Goal: Information Seeking & Learning: Learn about a topic

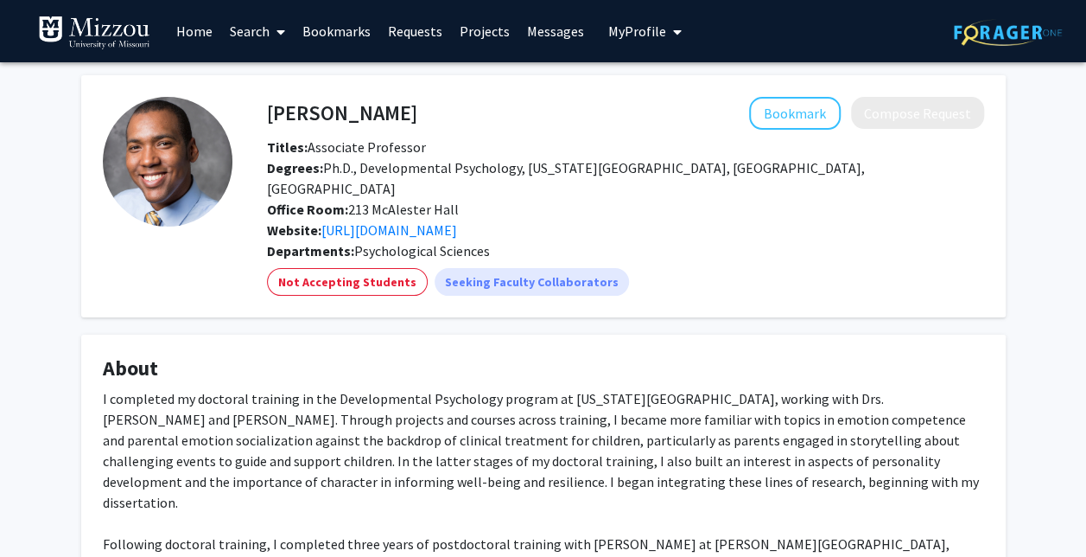
click at [213, 38] on link "Home" at bounding box center [195, 31] width 54 height 60
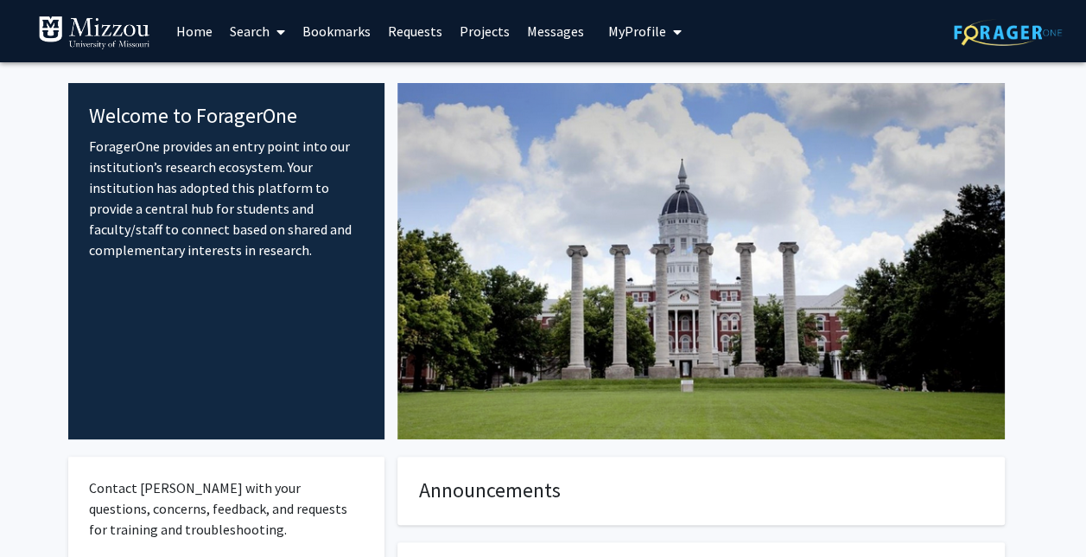
click at [254, 39] on link "Search" at bounding box center [257, 31] width 73 height 60
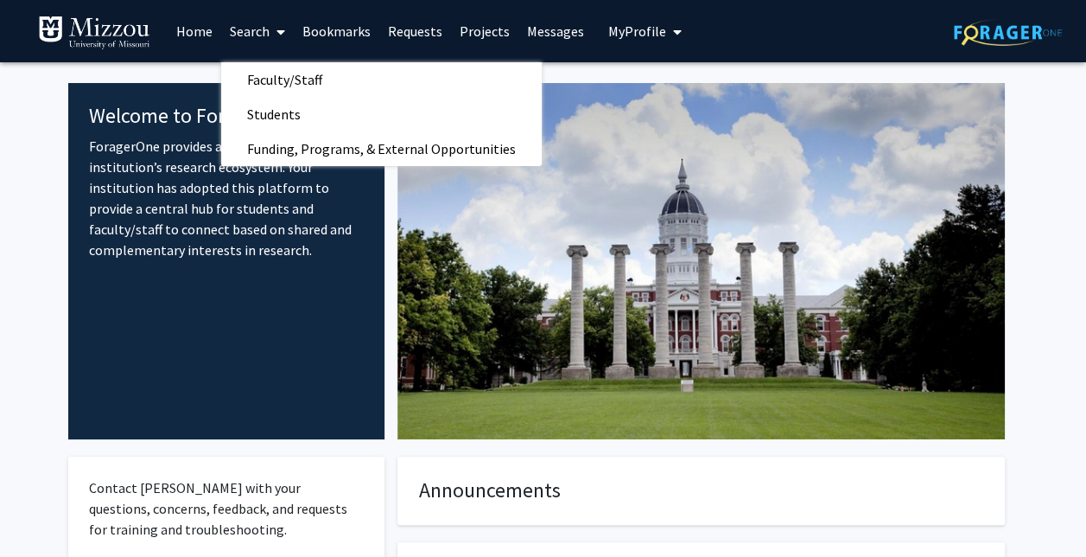
click at [242, 324] on div "Welcome to ForagerOne ForagerOne provides an entry point into our institution’s…" at bounding box center [226, 261] width 317 height 356
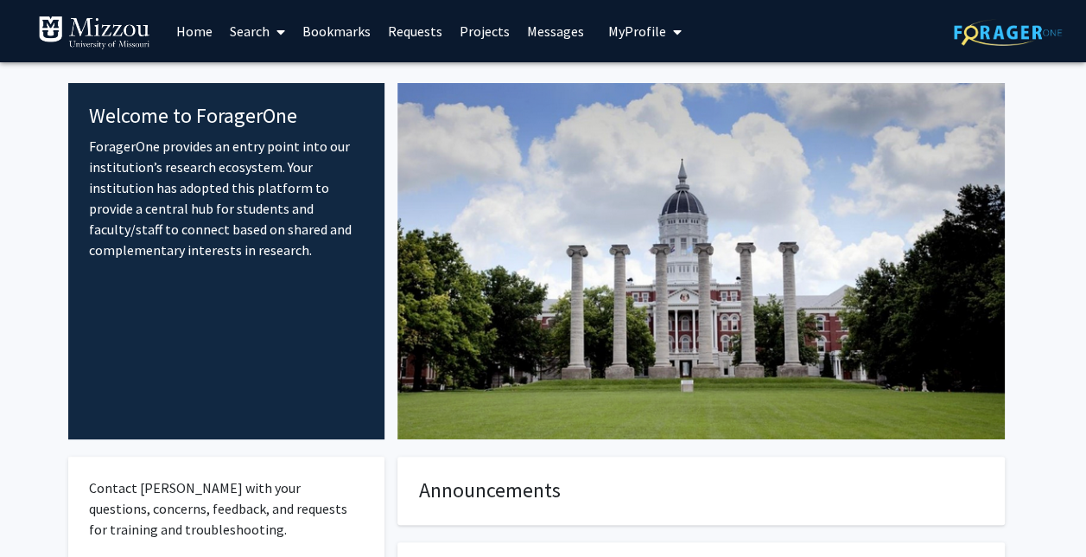
click at [266, 19] on link "Search" at bounding box center [257, 31] width 73 height 60
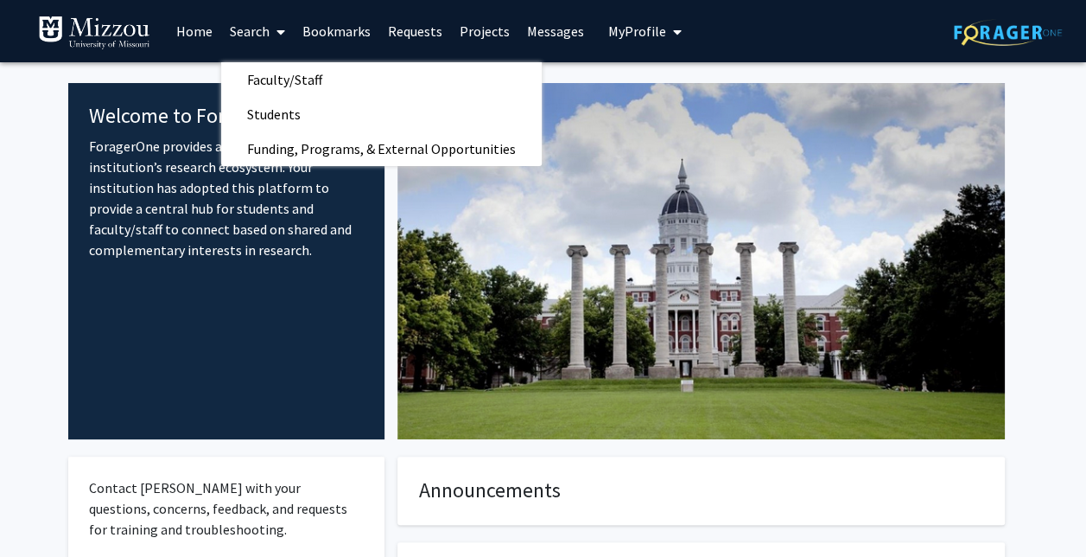
click at [181, 36] on link "Home" at bounding box center [195, 31] width 54 height 60
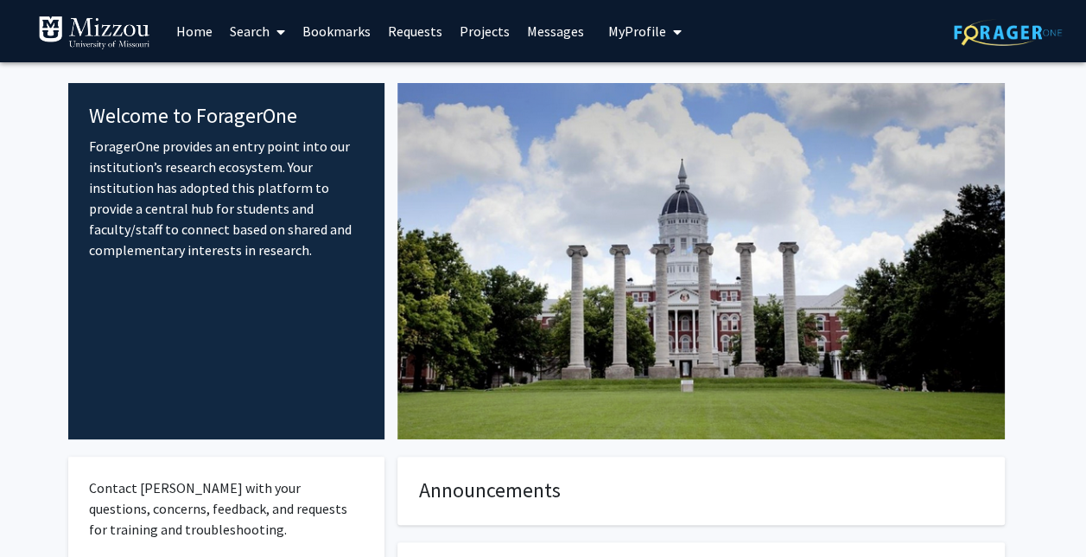
click at [245, 40] on link "Search" at bounding box center [257, 31] width 73 height 60
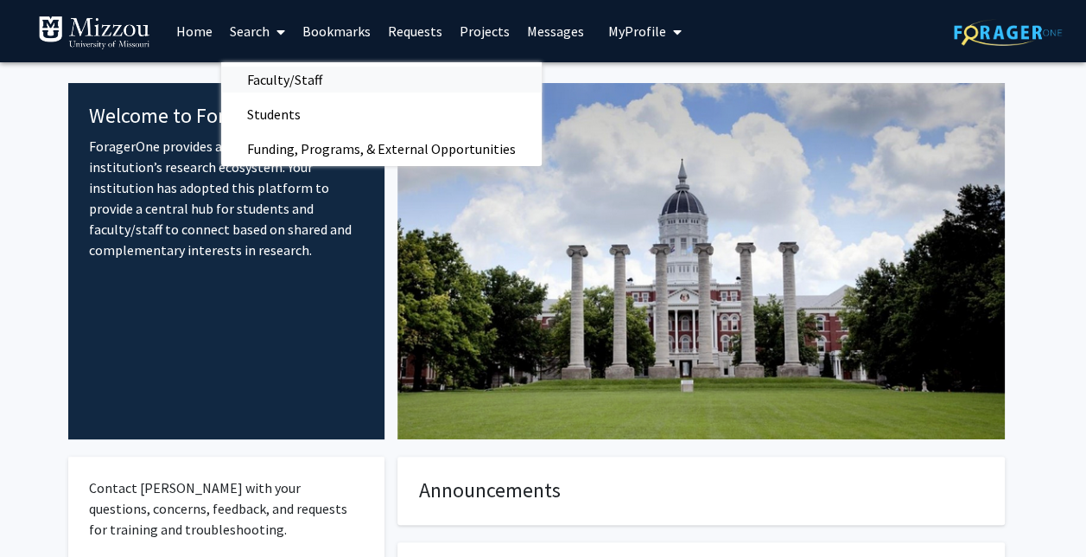
click at [298, 75] on span "Faculty/Staff" at bounding box center [284, 79] width 127 height 35
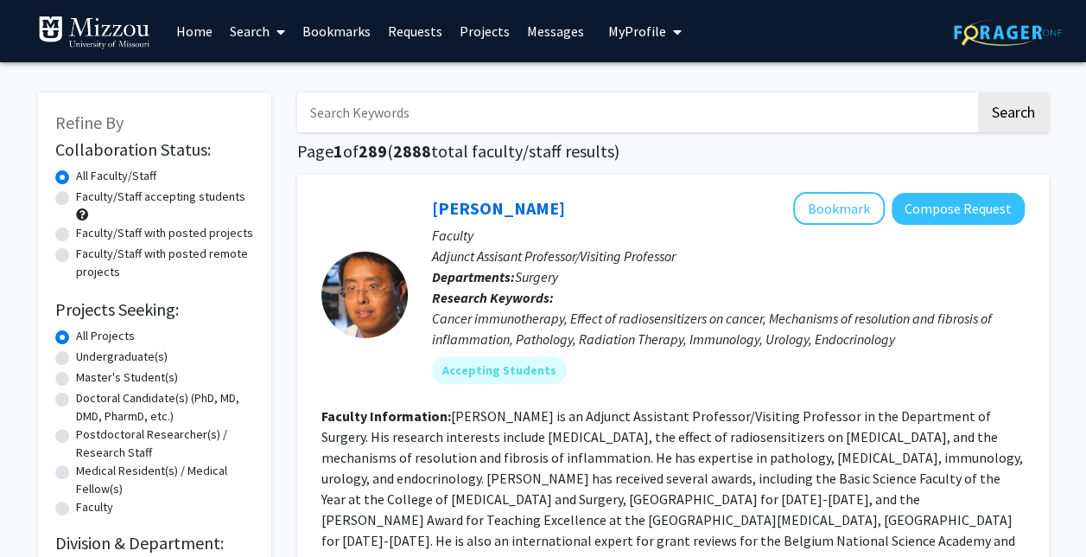
click at [637, 29] on span "My Profile" at bounding box center [637, 30] width 58 height 17
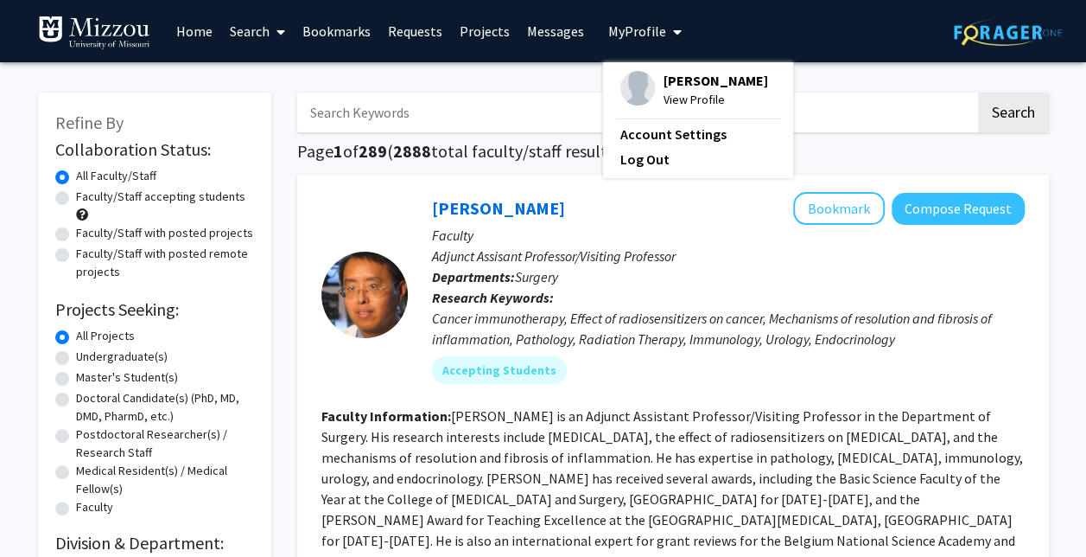
click at [547, 256] on p "Adjunct Assisant Professor/Visiting Professor" at bounding box center [728, 255] width 593 height 21
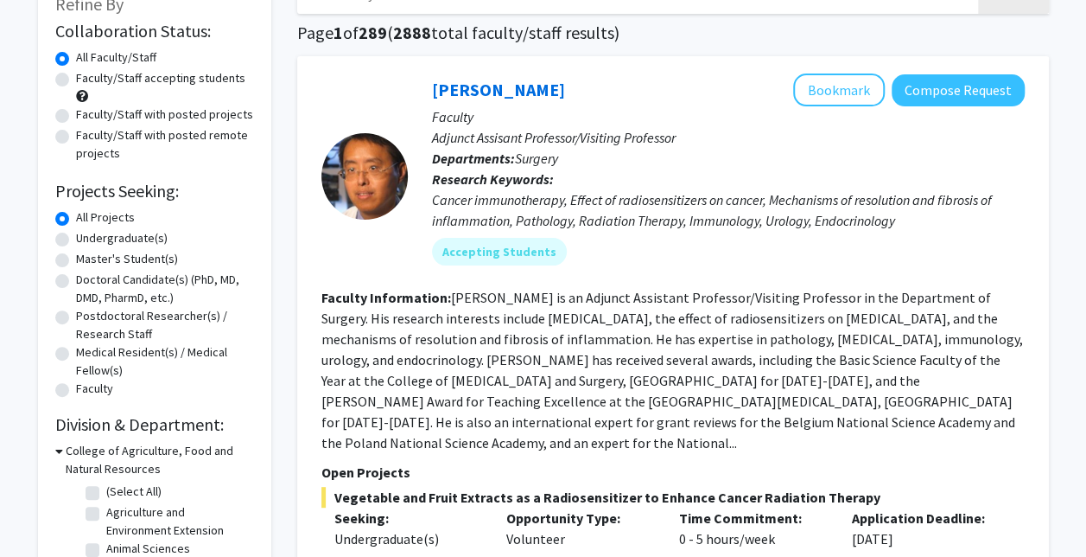
scroll to position [119, 0]
click at [76, 238] on label "Undergraduate(s)" at bounding box center [122, 237] width 92 height 18
click at [76, 238] on input "Undergraduate(s)" at bounding box center [81, 233] width 11 height 11
radio input "true"
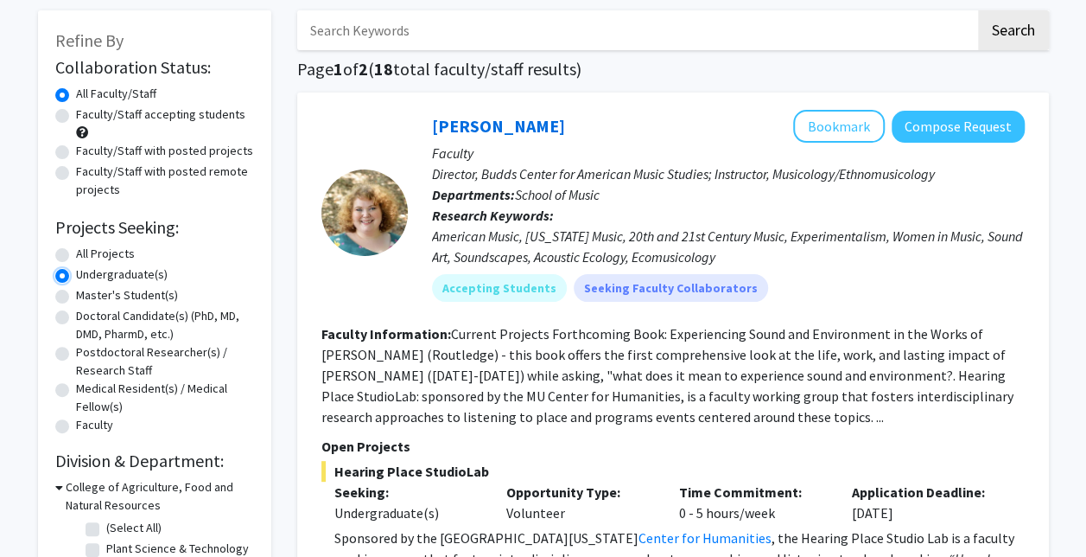
scroll to position [84, 0]
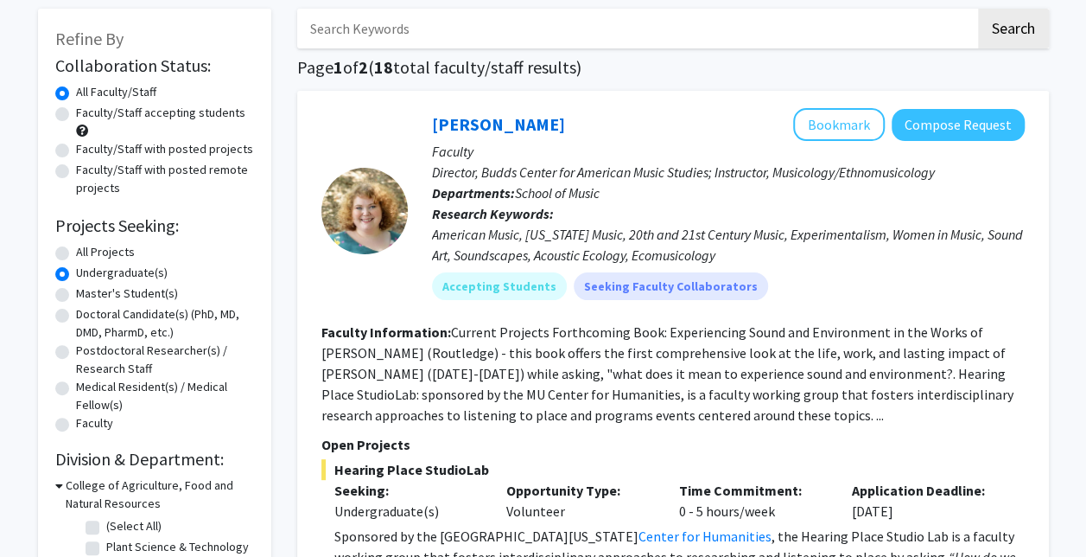
click at [76, 111] on label "Faculty/Staff accepting students" at bounding box center [160, 113] width 169 height 18
click at [76, 111] on input "Faculty/Staff accepting students" at bounding box center [81, 109] width 11 height 11
radio input "true"
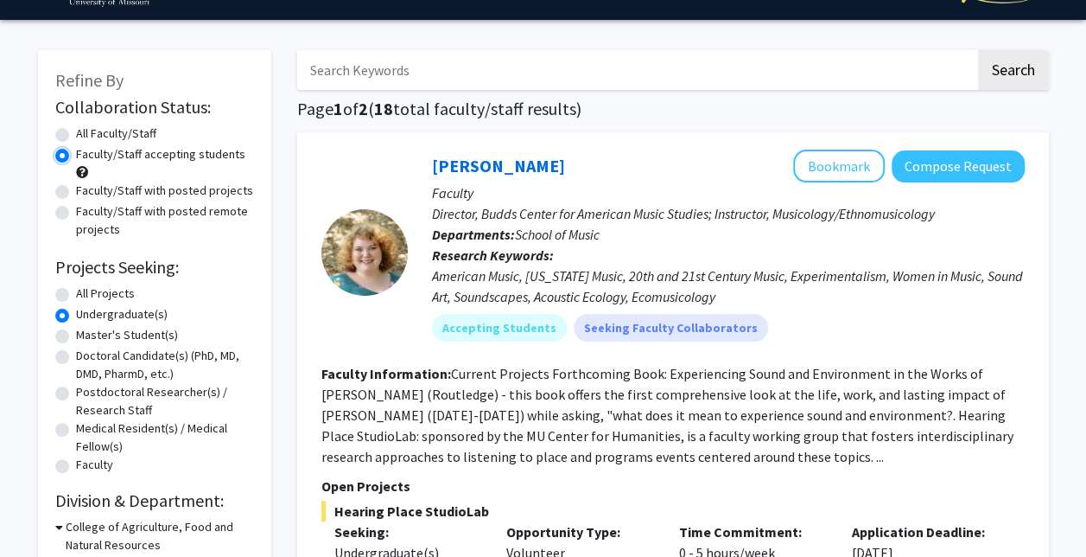
scroll to position [43, 0]
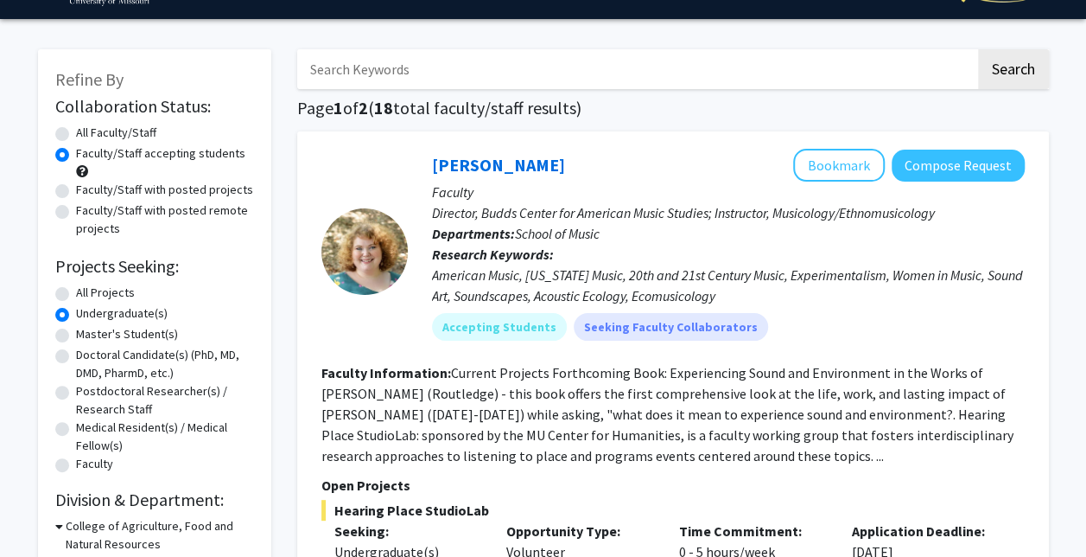
click at [76, 194] on label "Faculty/Staff with posted projects" at bounding box center [164, 190] width 177 height 18
click at [76, 192] on input "Faculty/Staff with posted projects" at bounding box center [81, 186] width 11 height 11
radio input "true"
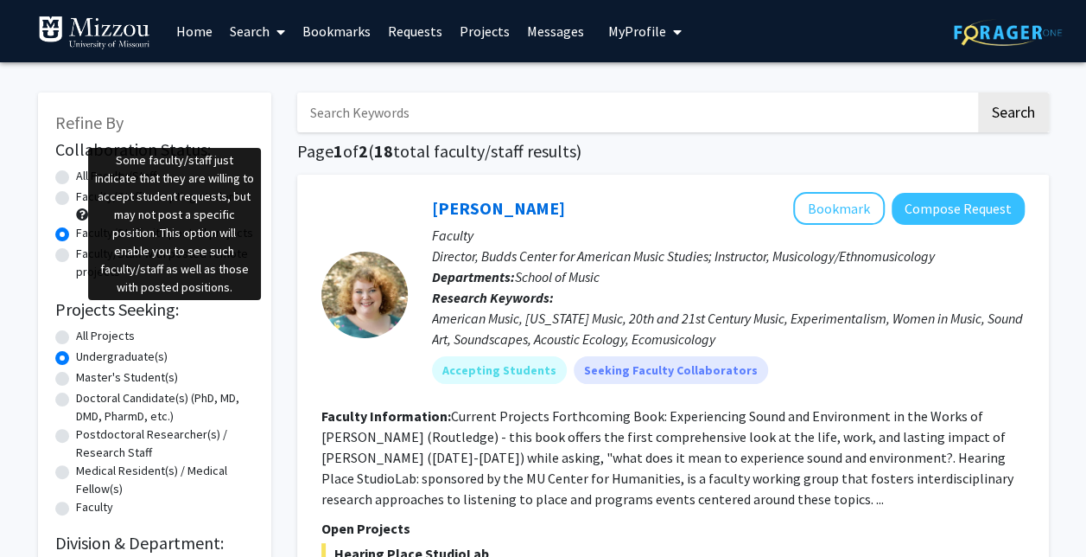
click at [80, 213] on span at bounding box center [82, 214] width 12 height 12
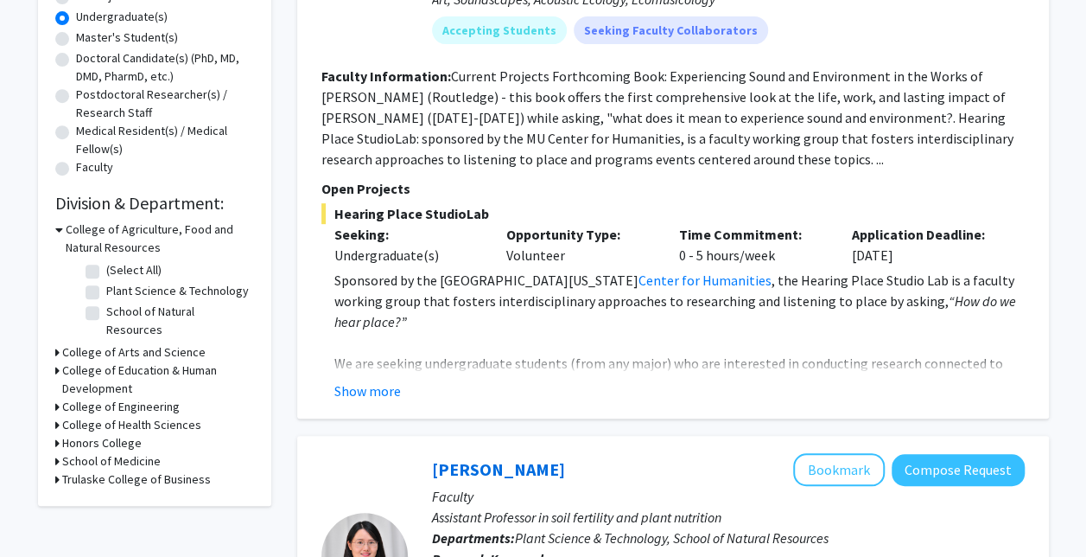
scroll to position [289, 0]
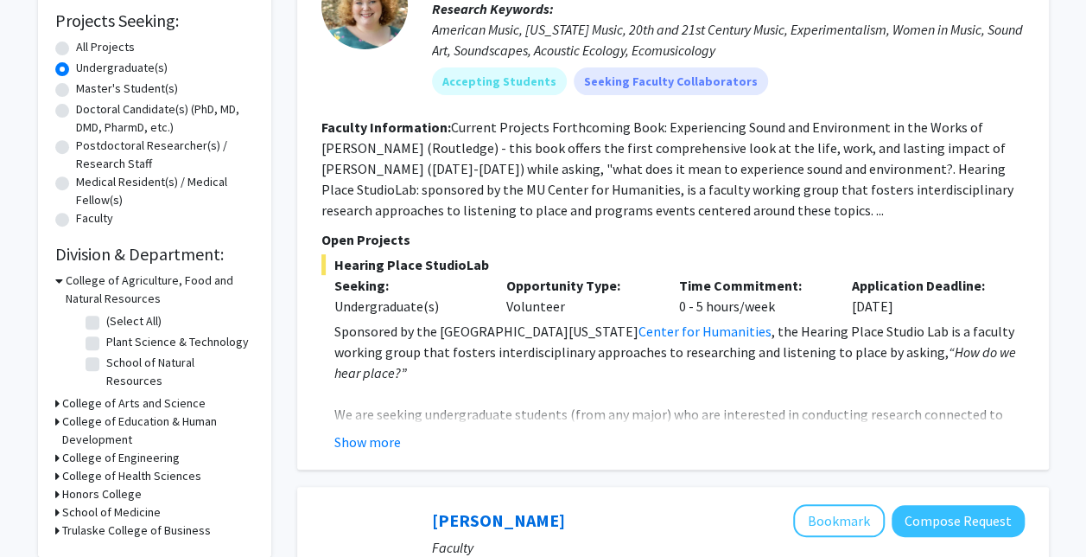
click at [62, 278] on div "College of Agriculture, Food and Natural Resources" at bounding box center [154, 289] width 199 height 36
click at [56, 394] on icon at bounding box center [57, 403] width 4 height 18
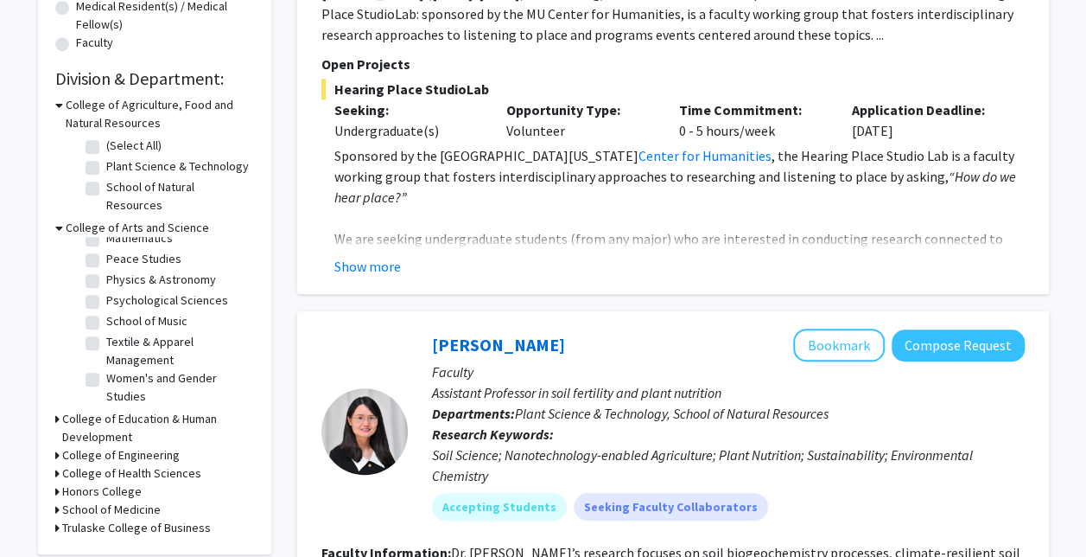
scroll to position [465, 0]
click at [106, 290] on label "Psychological Sciences" at bounding box center [167, 299] width 122 height 18
click at [106, 290] on input "Psychological Sciences" at bounding box center [111, 295] width 11 height 11
checkbox input "true"
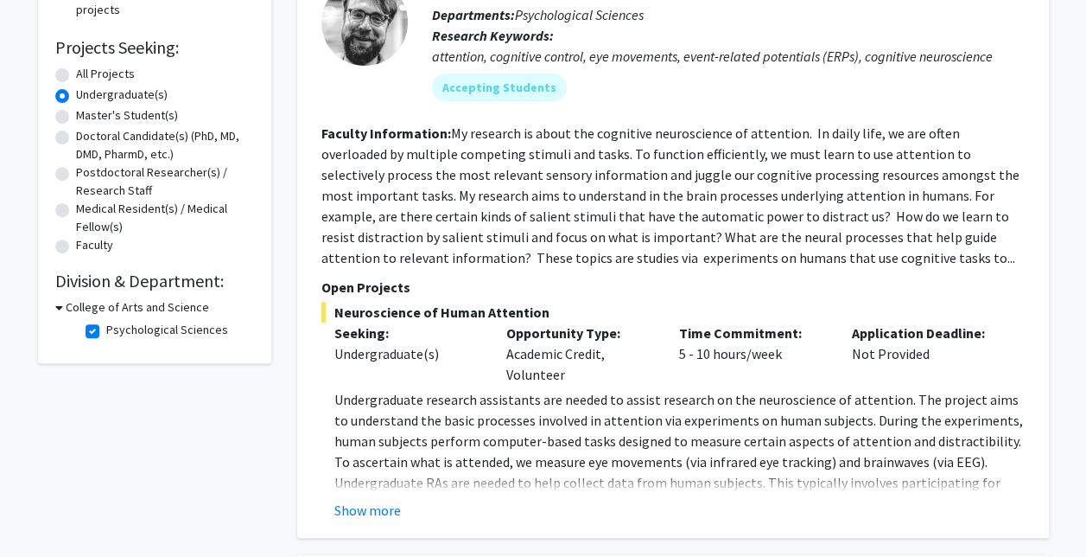
scroll to position [263, 0]
click at [373, 514] on button "Show more" at bounding box center [367, 509] width 67 height 21
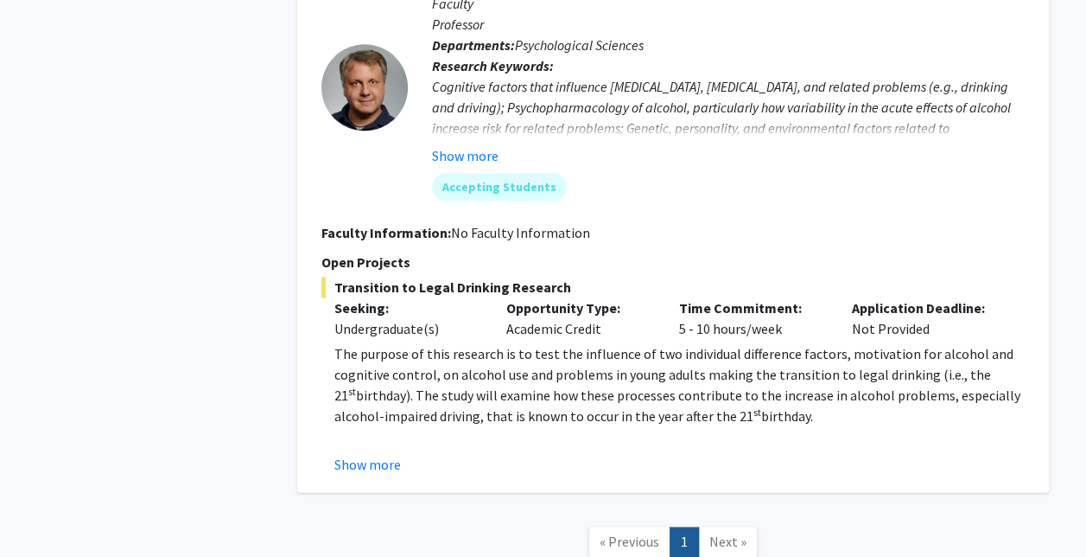
scroll to position [975, 0]
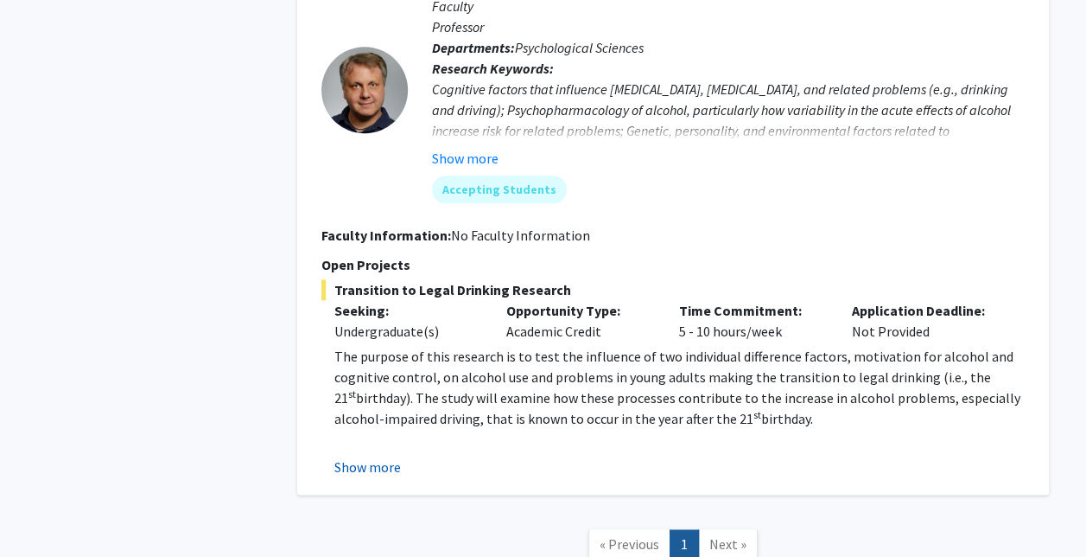
click at [377, 475] on button "Show more" at bounding box center [367, 466] width 67 height 21
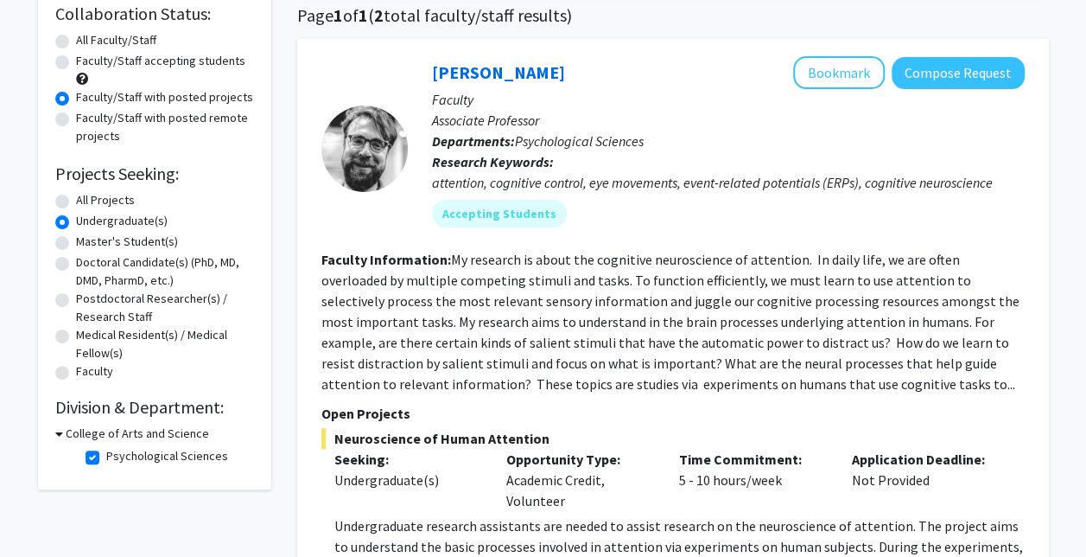
scroll to position [137, 0]
click at [57, 434] on icon at bounding box center [59, 432] width 8 height 18
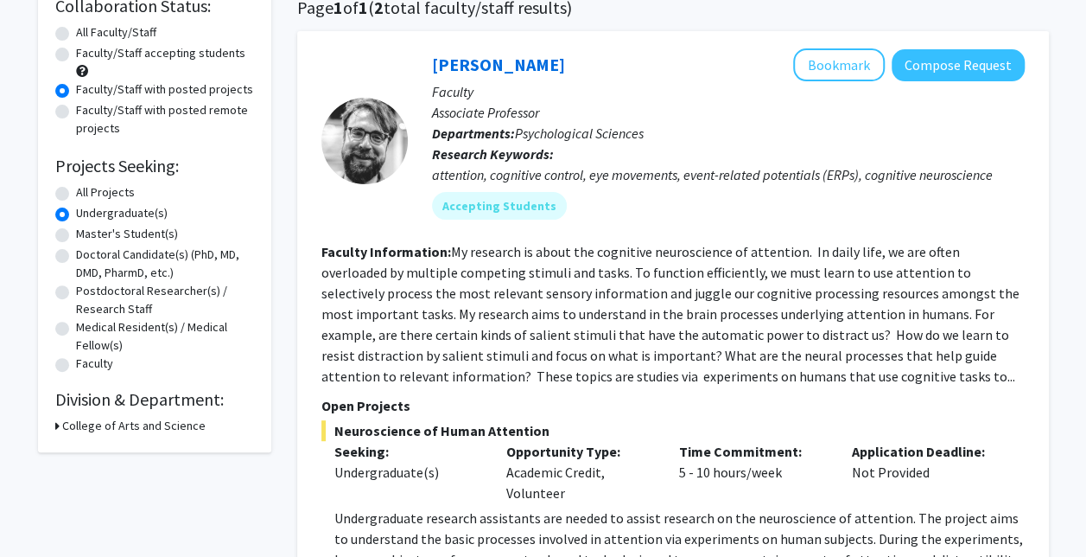
click at [69, 423] on h3 "College of Arts and Science" at bounding box center [133, 426] width 143 height 18
click at [106, 451] on label "Psychological Sciences" at bounding box center [167, 448] width 122 height 18
click at [106, 450] on input "Psychological Sciences" at bounding box center [111, 444] width 11 height 11
checkbox input "false"
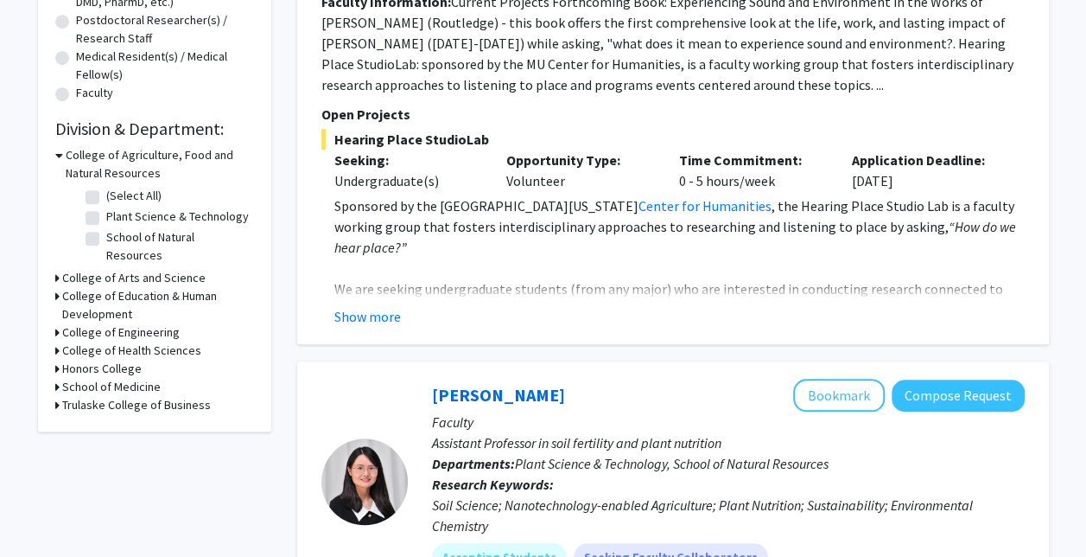
scroll to position [415, 0]
click at [95, 286] on h3 "College of Education & Human Development" at bounding box center [158, 304] width 192 height 36
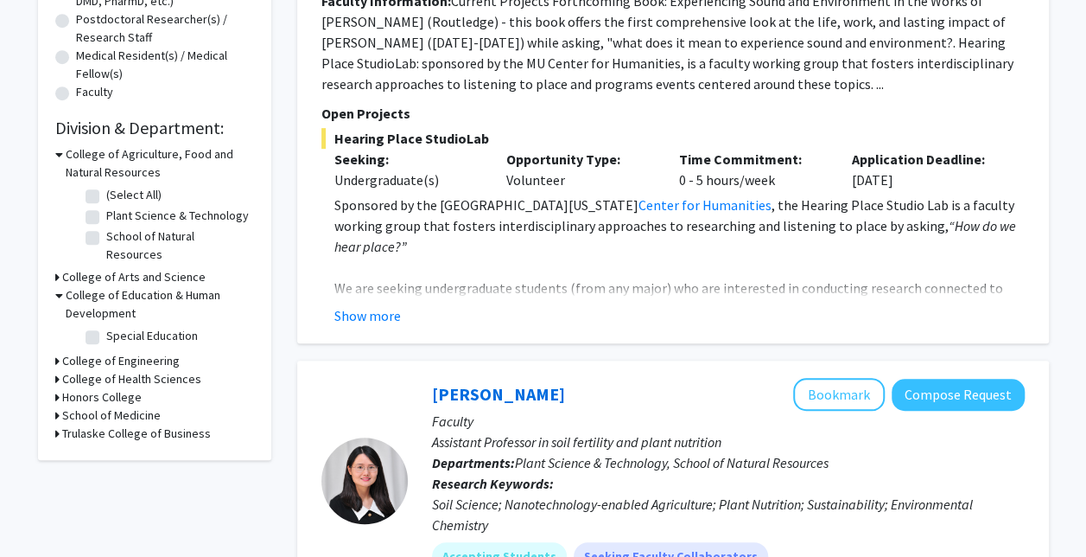
click at [73, 286] on h3 "College of Education & Human Development" at bounding box center [160, 304] width 188 height 36
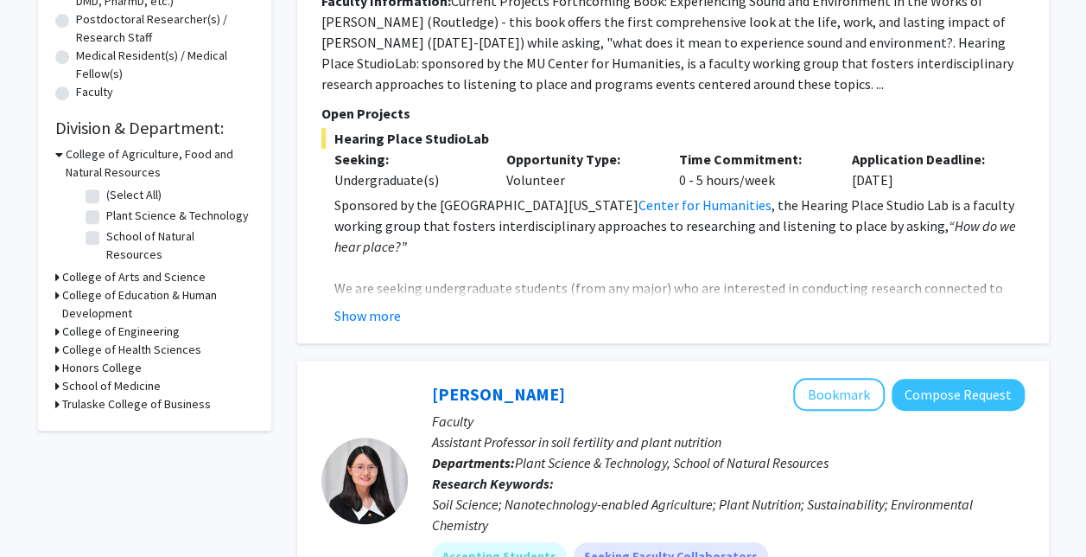
drag, startPoint x: 85, startPoint y: 314, endPoint x: 179, endPoint y: 250, distance: 113.9
click at [179, 250] on form "College of Agriculture, Food and Natural Resources (Select All) (Select All) Pl…" at bounding box center [154, 279] width 199 height 268
drag, startPoint x: 179, startPoint y: 250, endPoint x: 161, endPoint y: 253, distance: 18.5
click at [161, 268] on h3 "College of Arts and Science" at bounding box center [133, 277] width 143 height 18
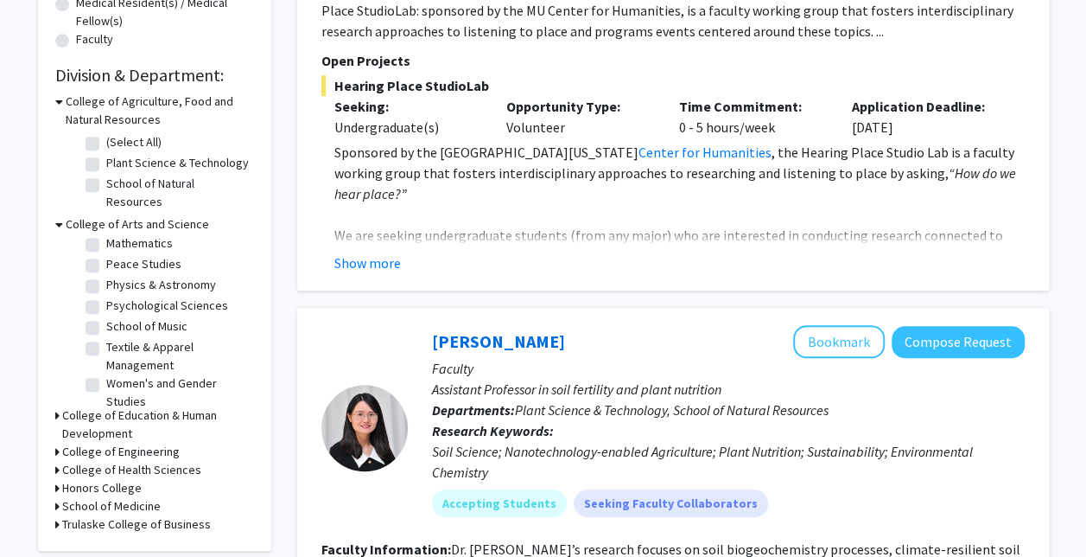
scroll to position [486, 0]
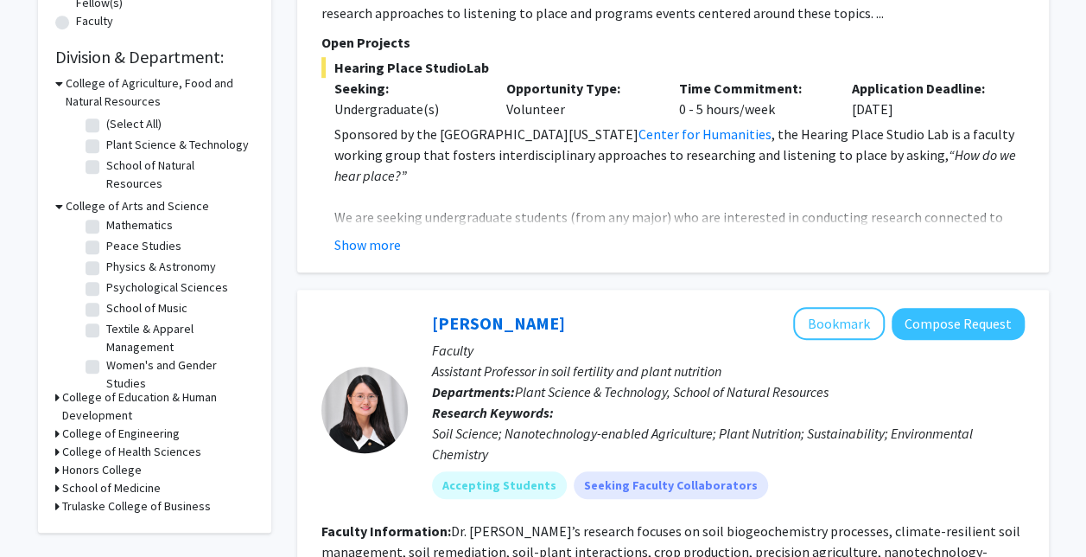
click at [156, 388] on h3 "College of Education & Human Development" at bounding box center [158, 406] width 192 height 36
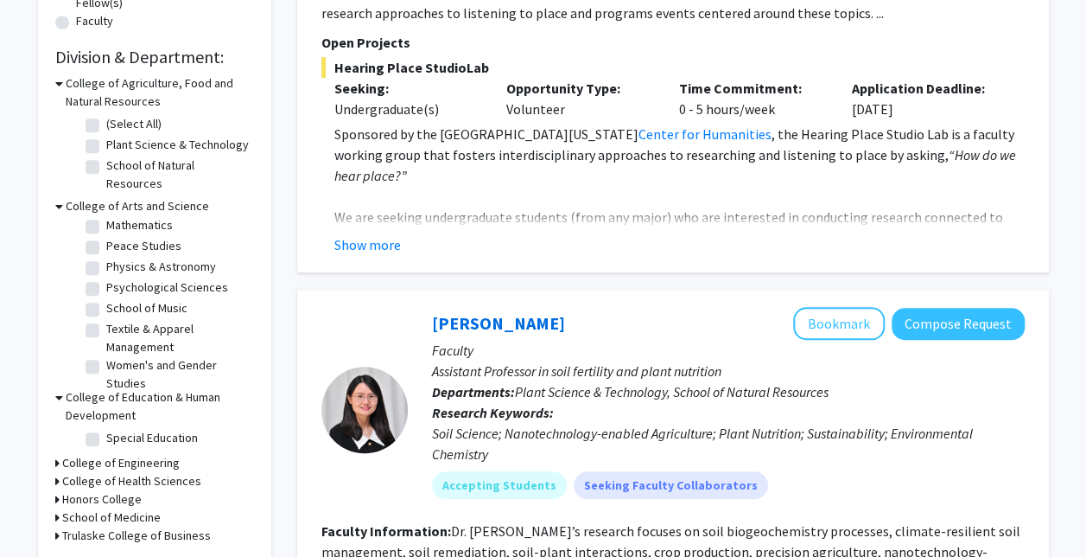
click at [119, 429] on label "Special Education" at bounding box center [152, 438] width 92 height 18
click at [118, 429] on input "Special Education" at bounding box center [111, 434] width 11 height 11
checkbox input "true"
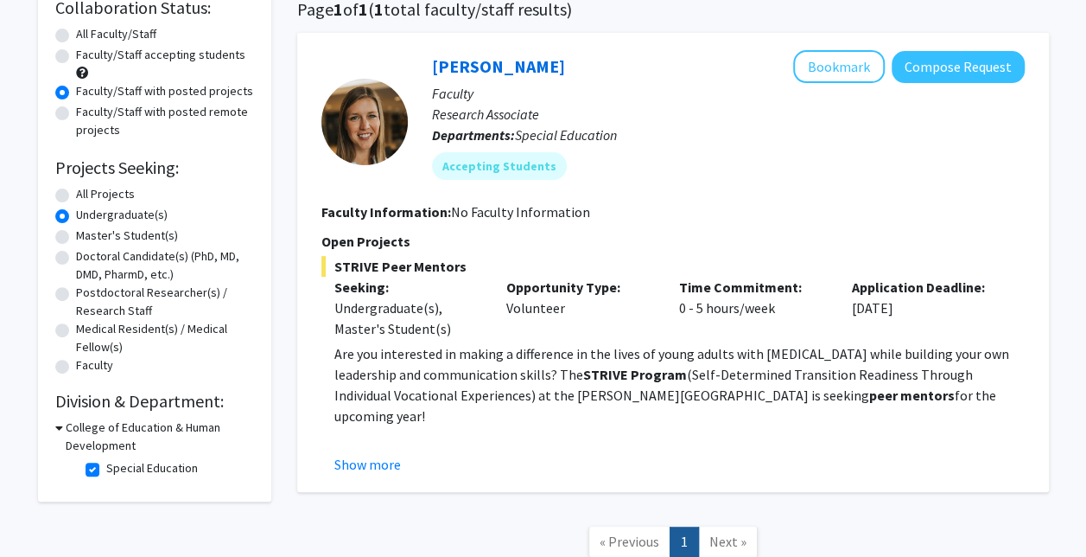
scroll to position [146, 0]
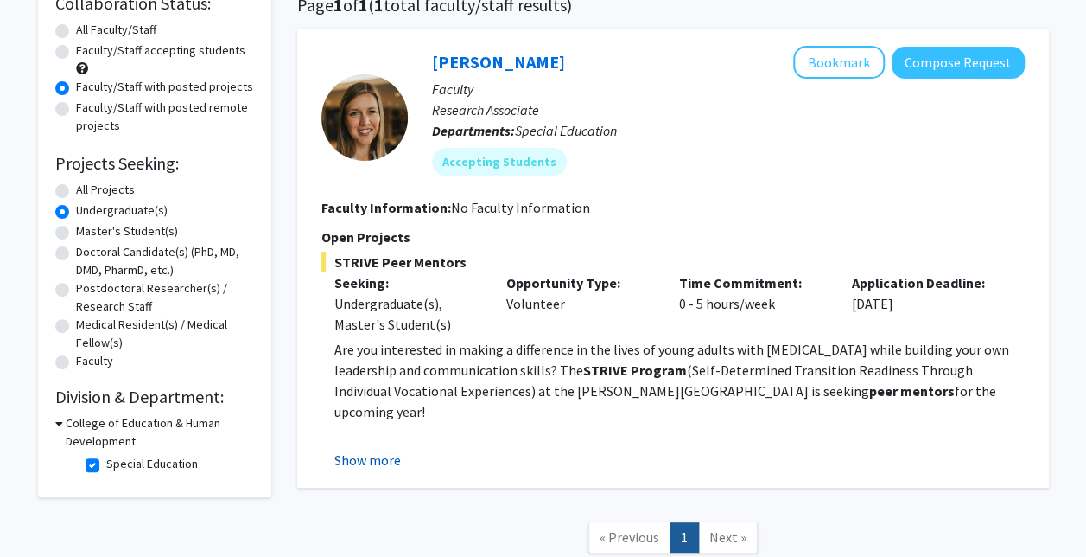
click at [379, 467] on button "Show more" at bounding box center [367, 459] width 67 height 21
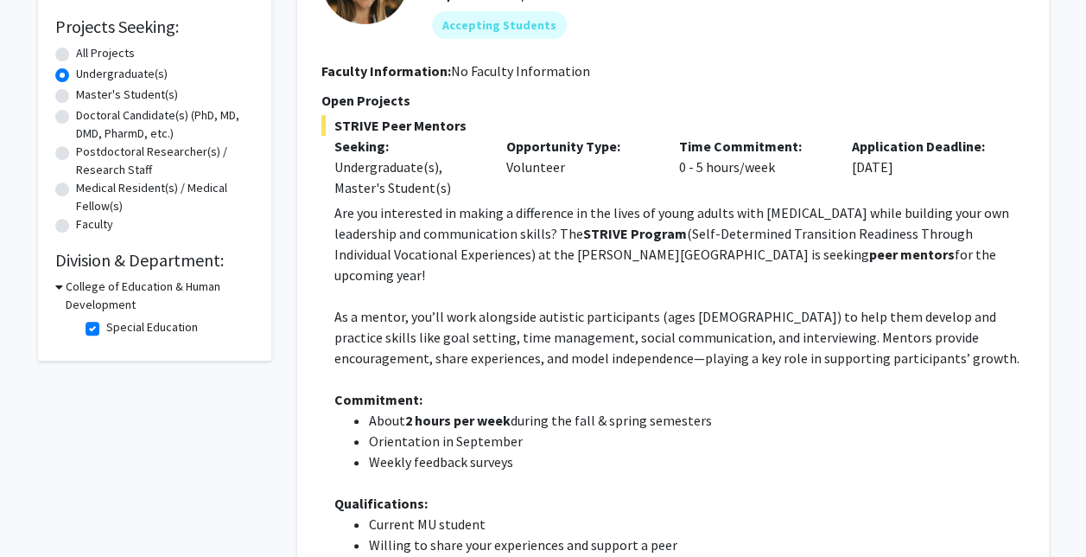
scroll to position [282, 0]
click at [106, 325] on label "Special Education" at bounding box center [152, 328] width 92 height 18
click at [106, 325] on input "Special Education" at bounding box center [111, 324] width 11 height 11
checkbox input "false"
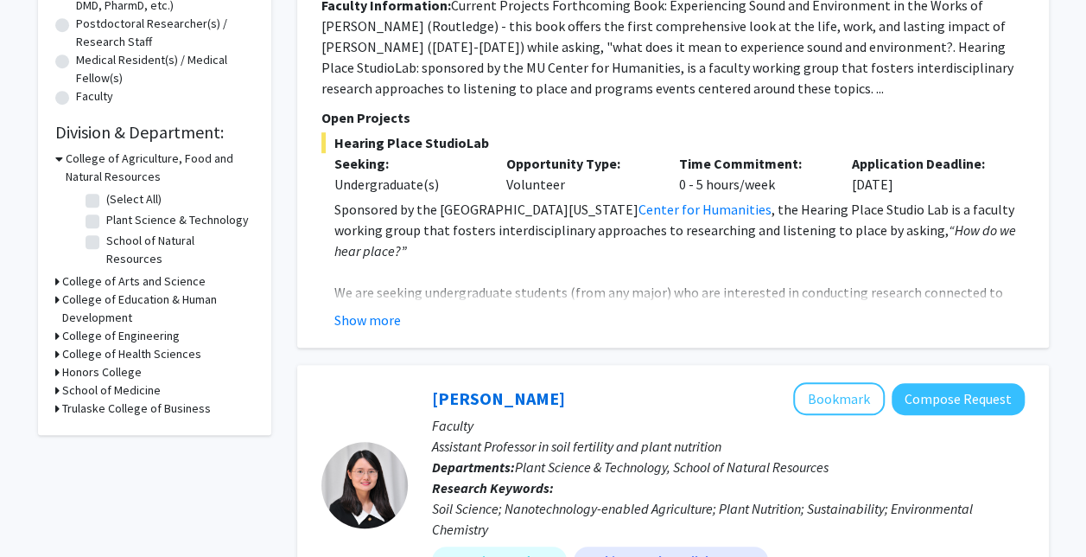
scroll to position [450, 0]
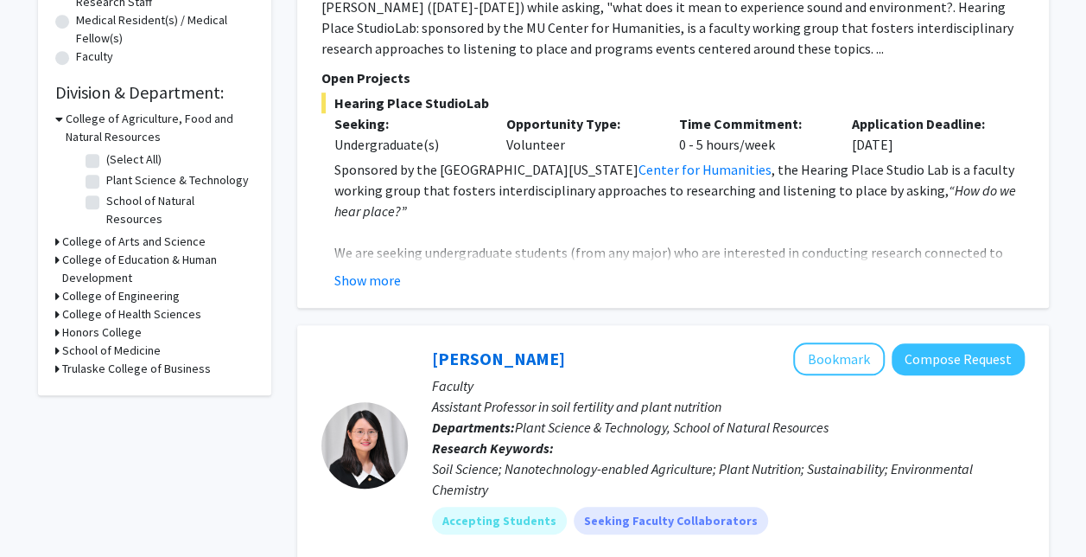
click at [137, 232] on h3 "College of Arts and Science" at bounding box center [133, 241] width 143 height 18
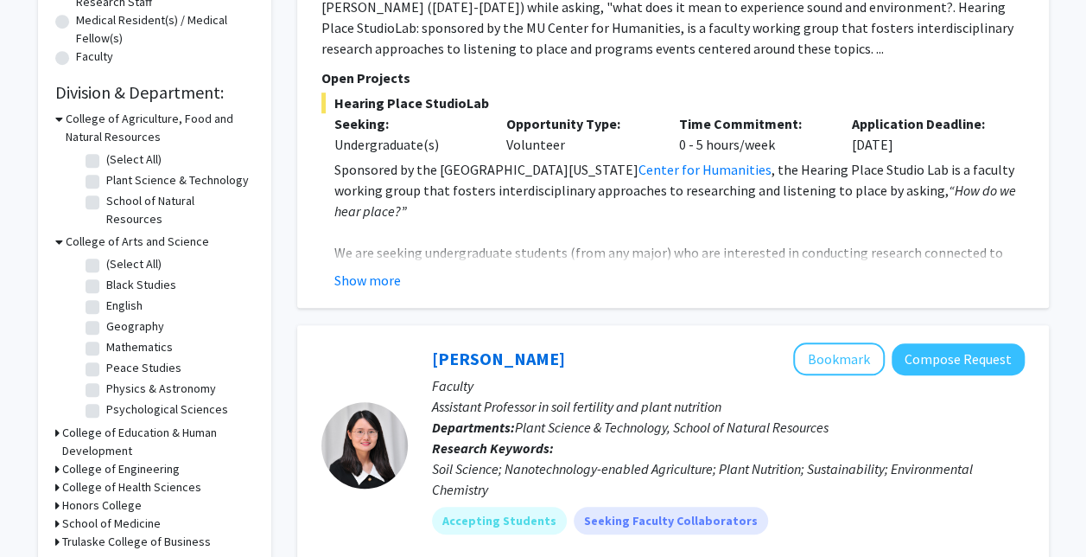
scroll to position [95, 0]
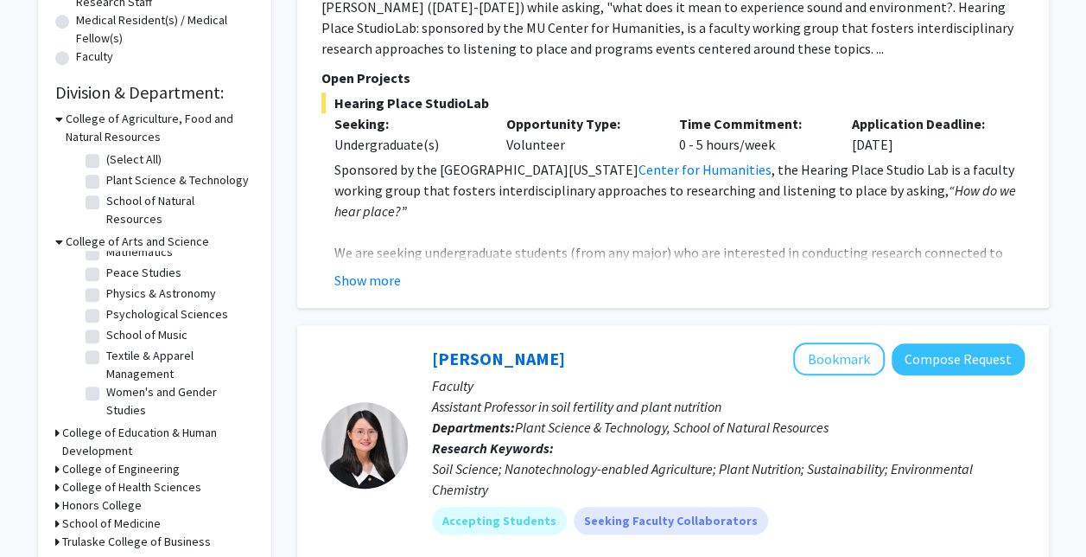
click at [106, 305] on label "Psychological Sciences" at bounding box center [167, 314] width 122 height 18
click at [106, 305] on input "Psychological Sciences" at bounding box center [111, 310] width 11 height 11
checkbox input "true"
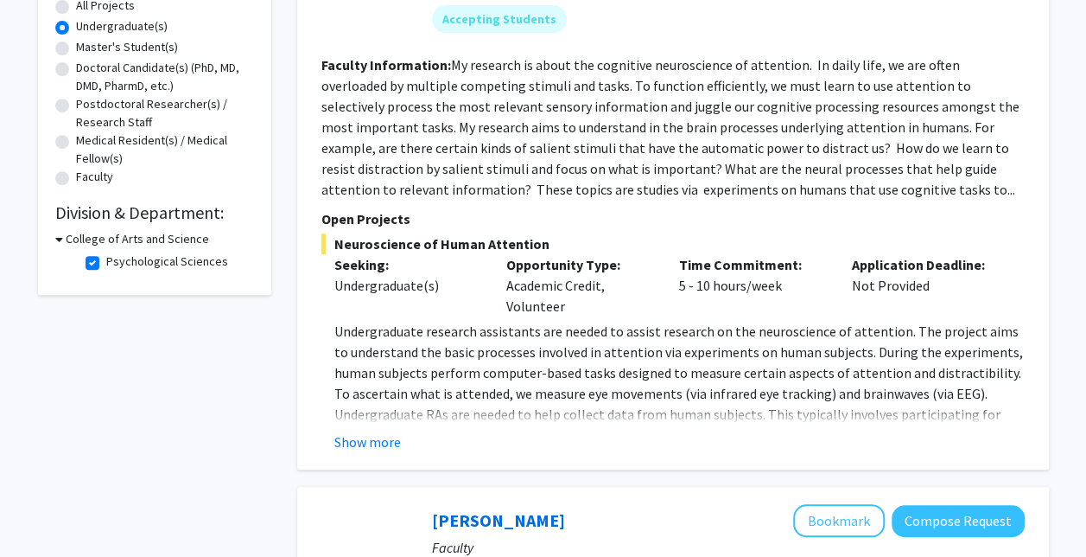
scroll to position [347, 0]
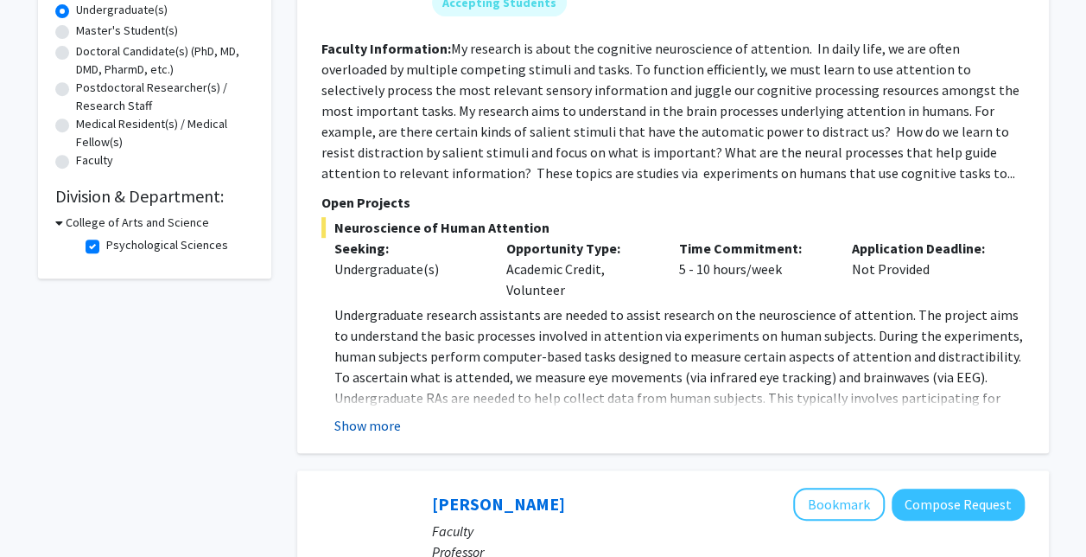
click at [372, 427] on button "Show more" at bounding box center [367, 425] width 67 height 21
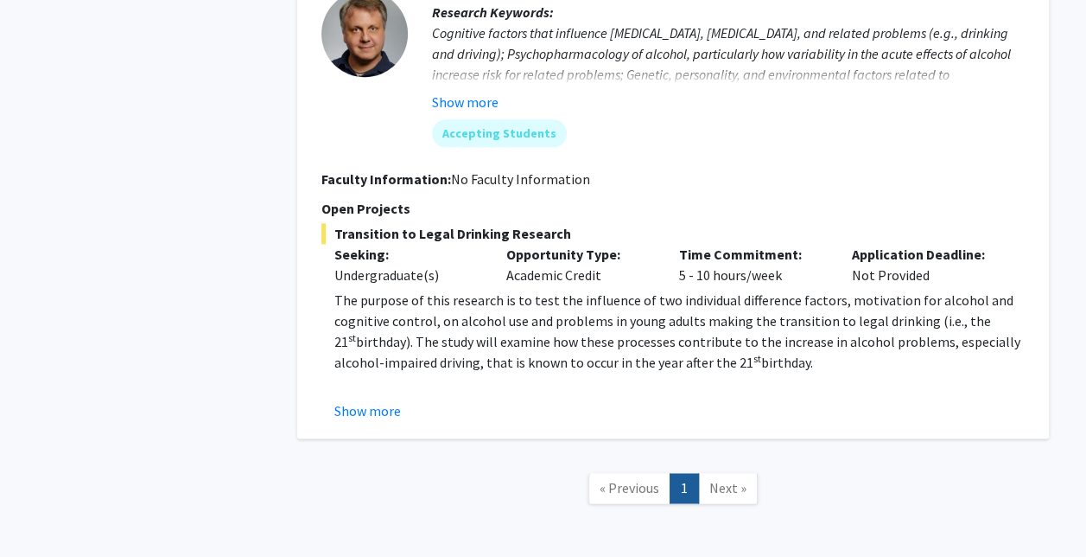
scroll to position [1050, 0]
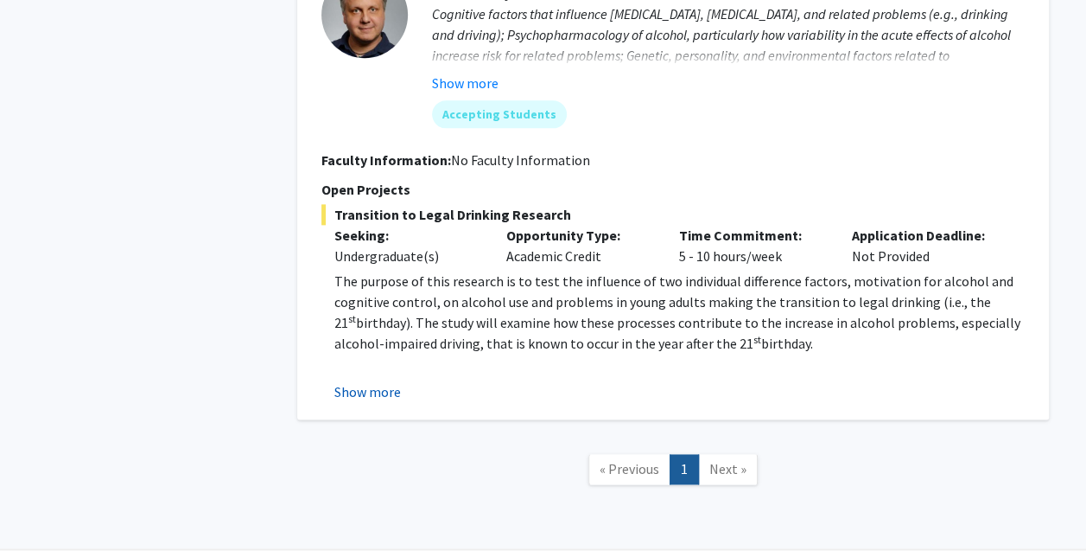
click at [368, 396] on button "Show more" at bounding box center [367, 391] width 67 height 21
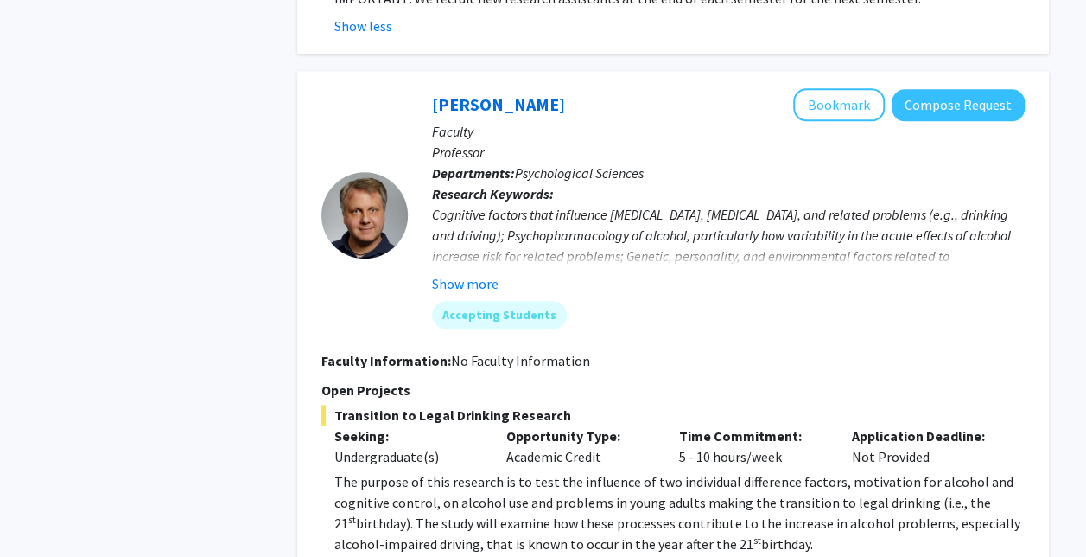
scroll to position [841, 0]
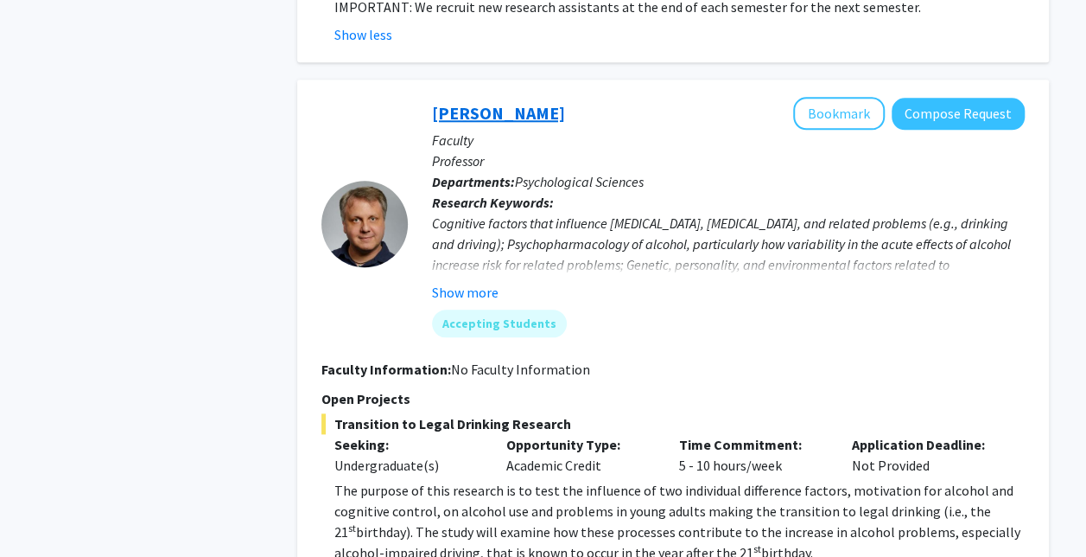
click at [519, 116] on link "Denis McCarthy" at bounding box center [498, 113] width 133 height 22
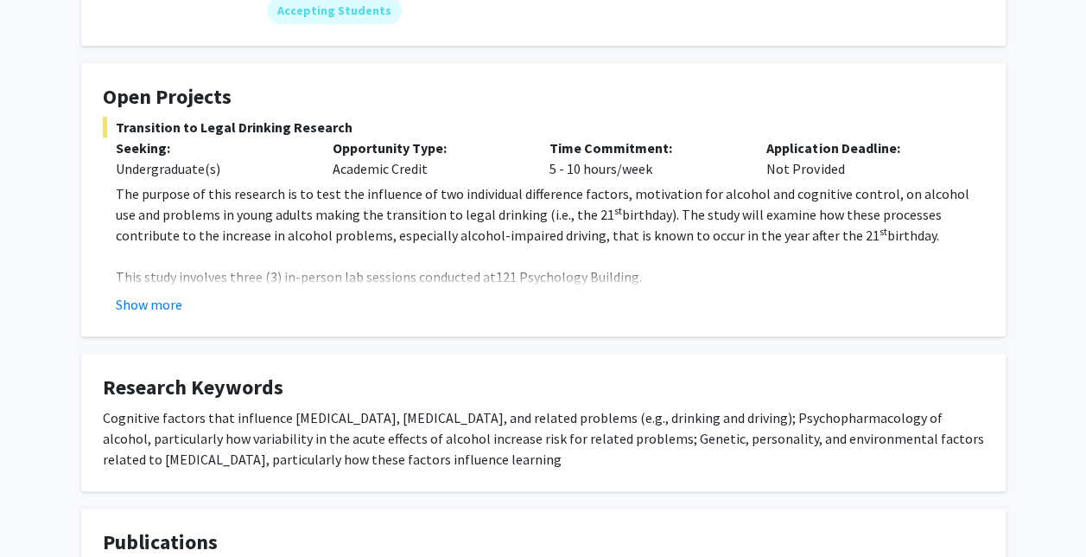
scroll to position [246, 0]
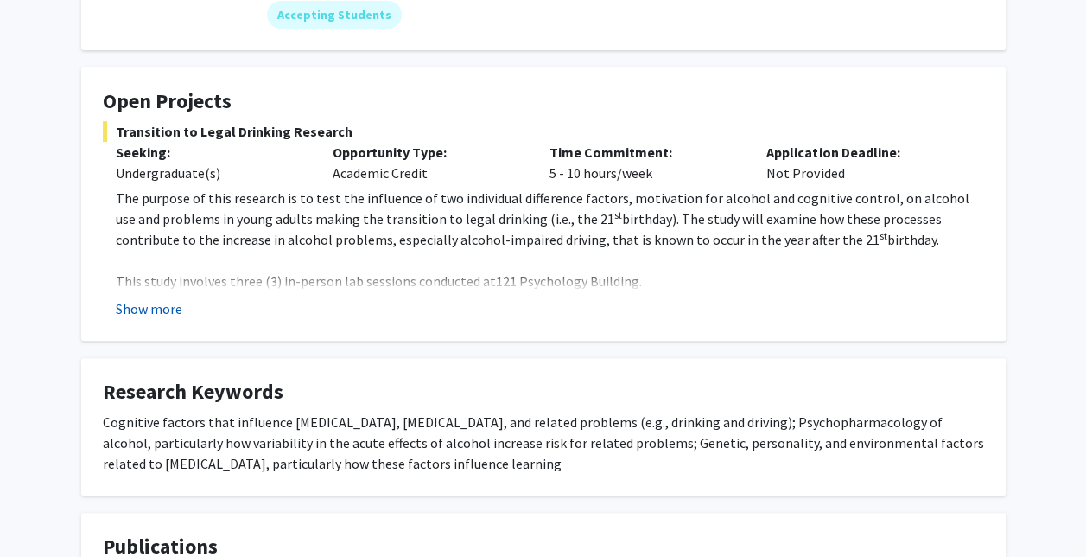
click at [152, 311] on button "Show more" at bounding box center [149, 308] width 67 height 21
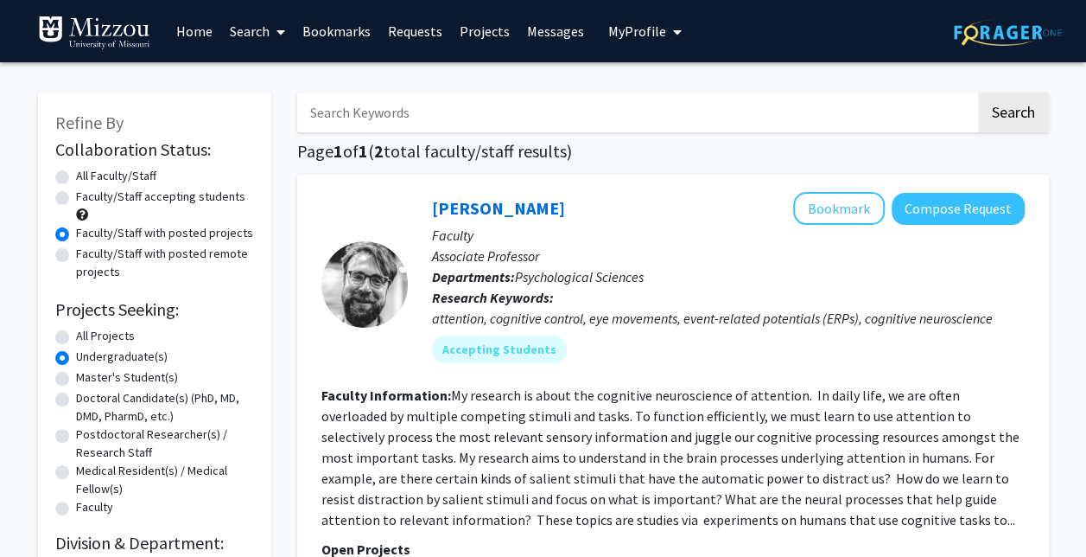
click at [171, 258] on label "Faculty/Staff with posted remote projects" at bounding box center [165, 263] width 178 height 36
click at [87, 256] on input "Faculty/Staff with posted remote projects" at bounding box center [81, 250] width 11 height 11
radio input "true"
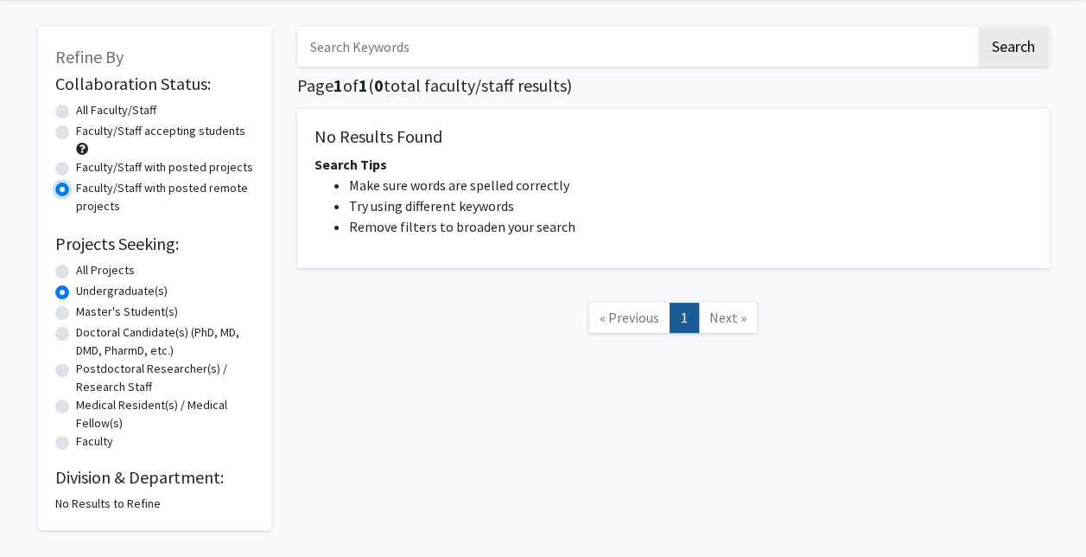
scroll to position [99, 0]
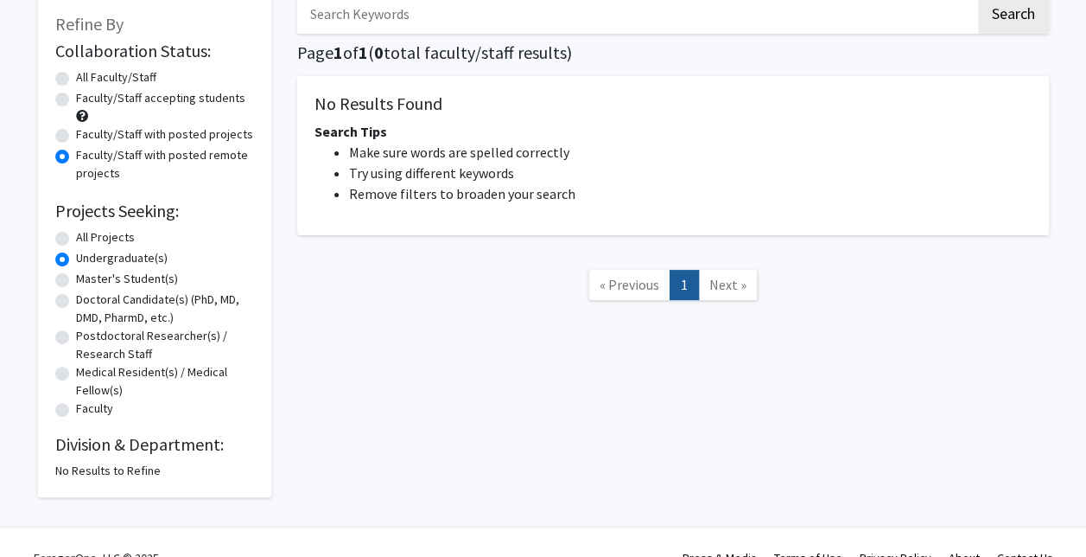
click at [137, 140] on label "Faculty/Staff with posted projects" at bounding box center [164, 134] width 177 height 18
click at [87, 137] on input "Faculty/Staff with posted projects" at bounding box center [81, 130] width 11 height 11
radio input "true"
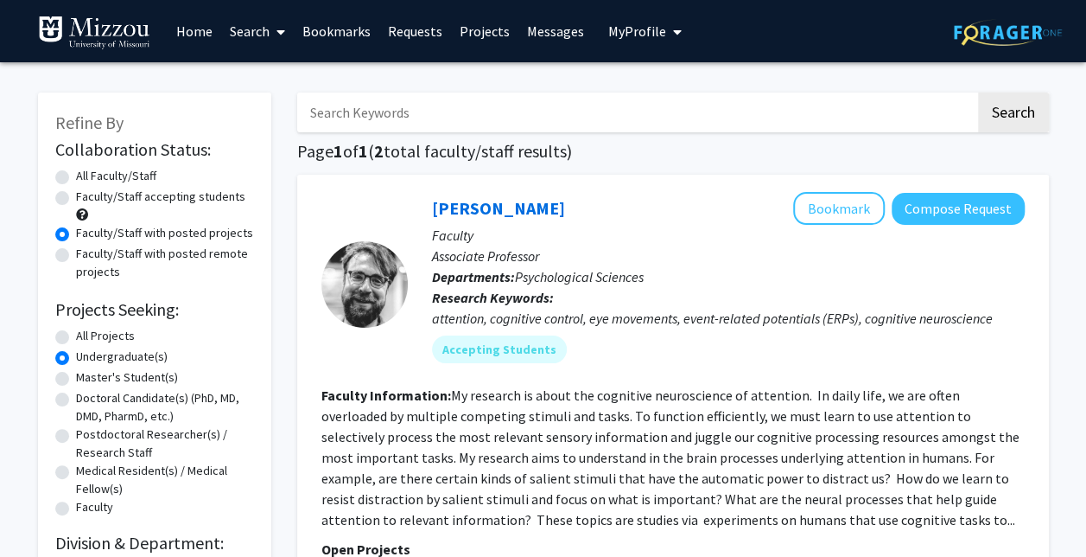
click at [129, 180] on label "All Faculty/Staff" at bounding box center [116, 176] width 80 height 18
click at [87, 178] on input "All Faculty/Staff" at bounding box center [81, 172] width 11 height 11
radio input "true"
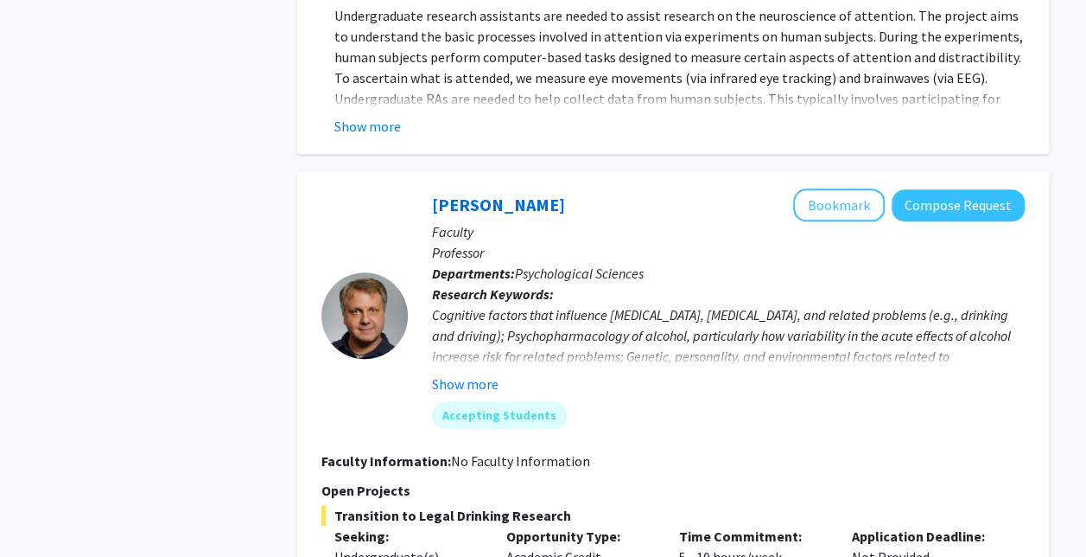
scroll to position [805, 0]
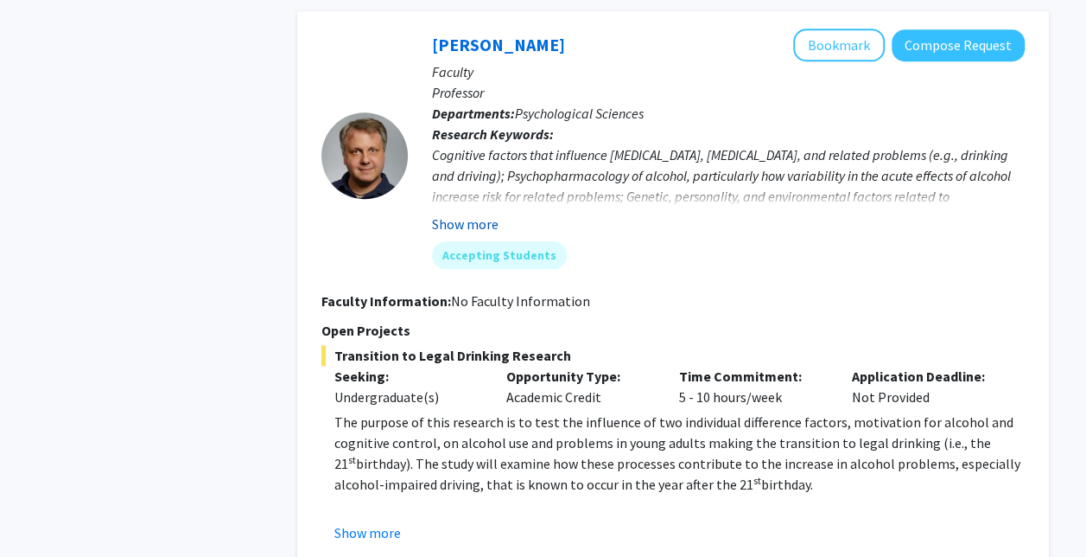
click at [470, 228] on button "Show more" at bounding box center [465, 223] width 67 height 21
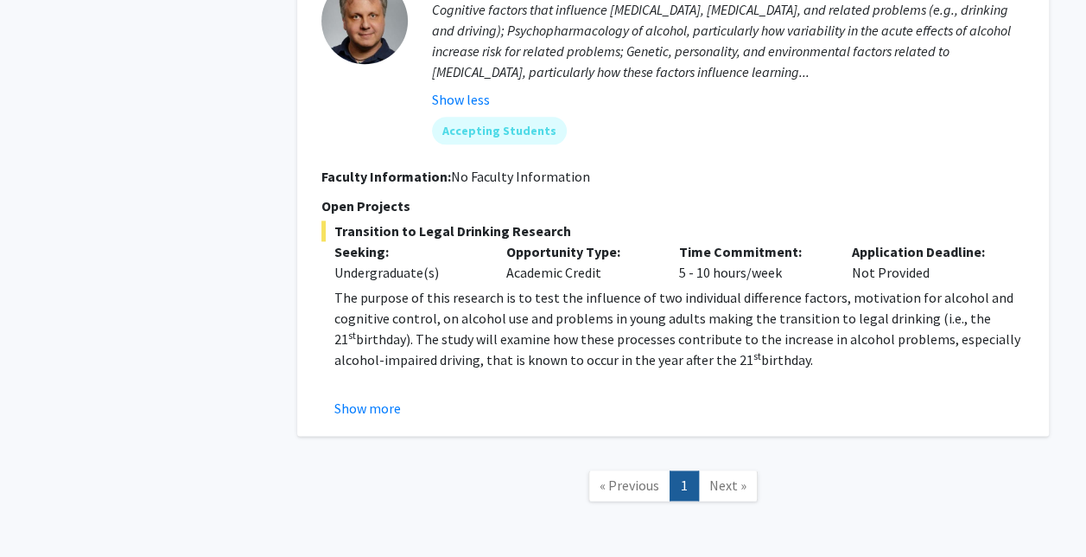
scroll to position [953, 0]
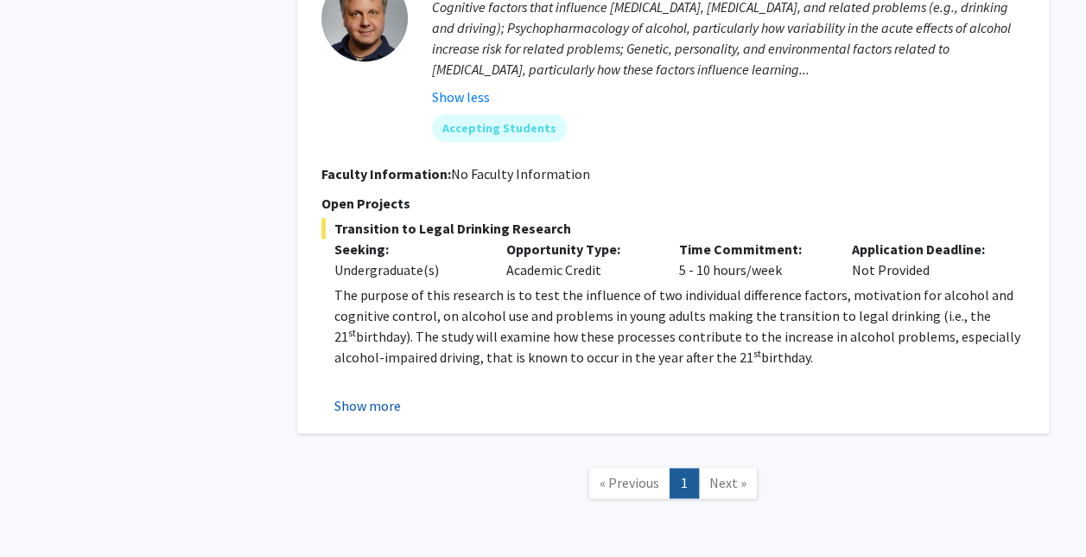
click at [380, 408] on button "Show more" at bounding box center [367, 405] width 67 height 21
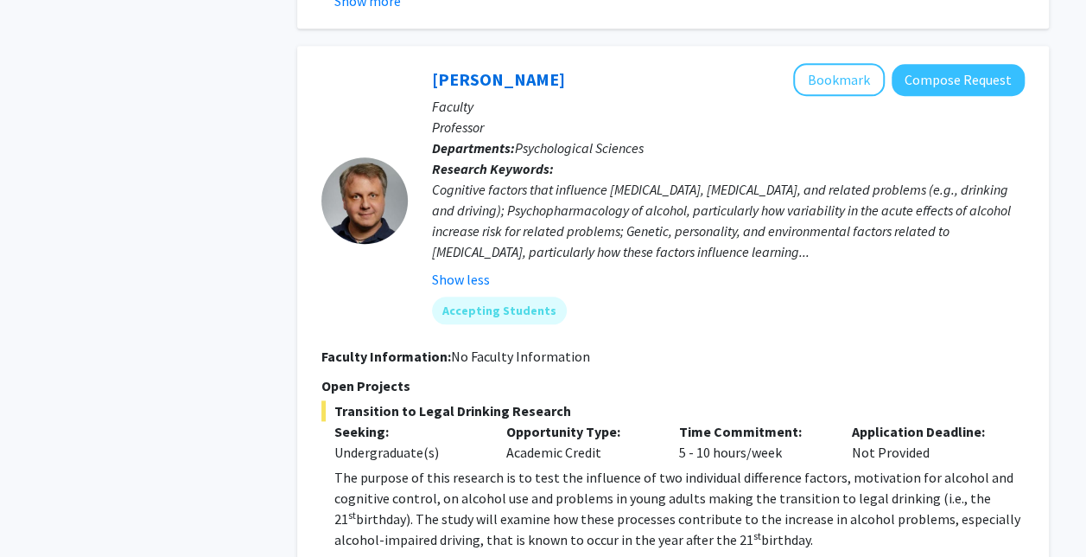
scroll to position [770, 0]
drag, startPoint x: 418, startPoint y: 80, endPoint x: 849, endPoint y: 257, distance: 465.4
click at [849, 257] on div "Denis McCarthy Bookmark Compose Request Faculty Professor Departments: Psycholo…" at bounding box center [716, 201] width 617 height 274
copy div "Denis McCarthy Bookmark Compose Request Faculty Professor Departments: Psycholo…"
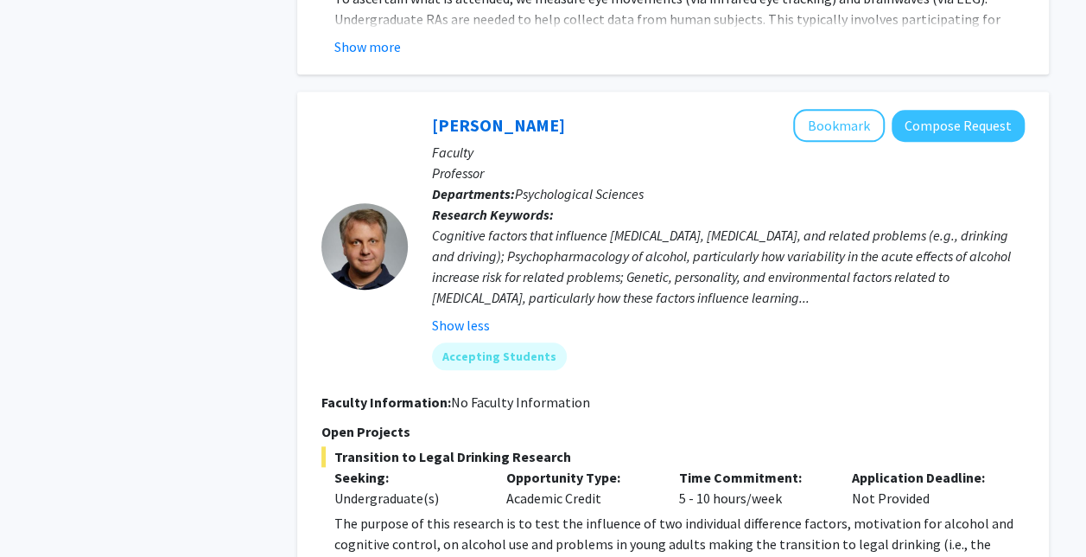
scroll to position [726, 0]
click at [412, 401] on b "Faculty Information:" at bounding box center [386, 400] width 130 height 17
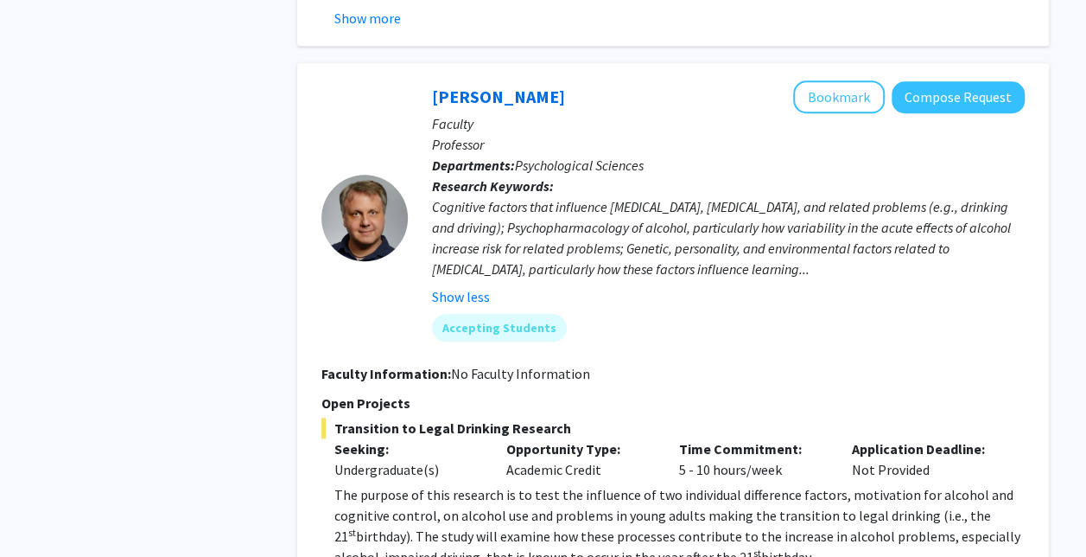
scroll to position [752, 0]
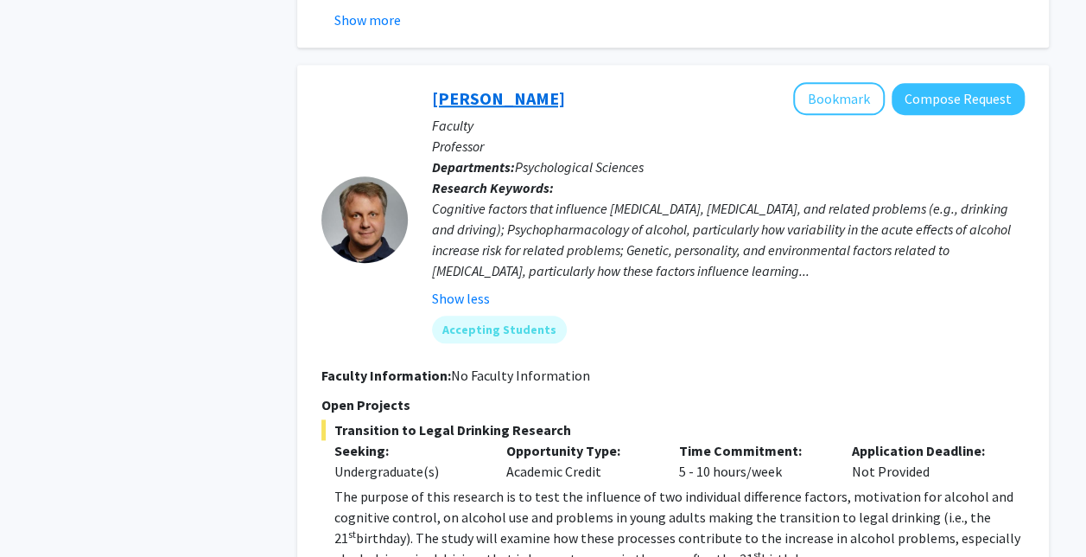
click at [524, 99] on link "Denis McCarthy" at bounding box center [498, 98] width 133 height 22
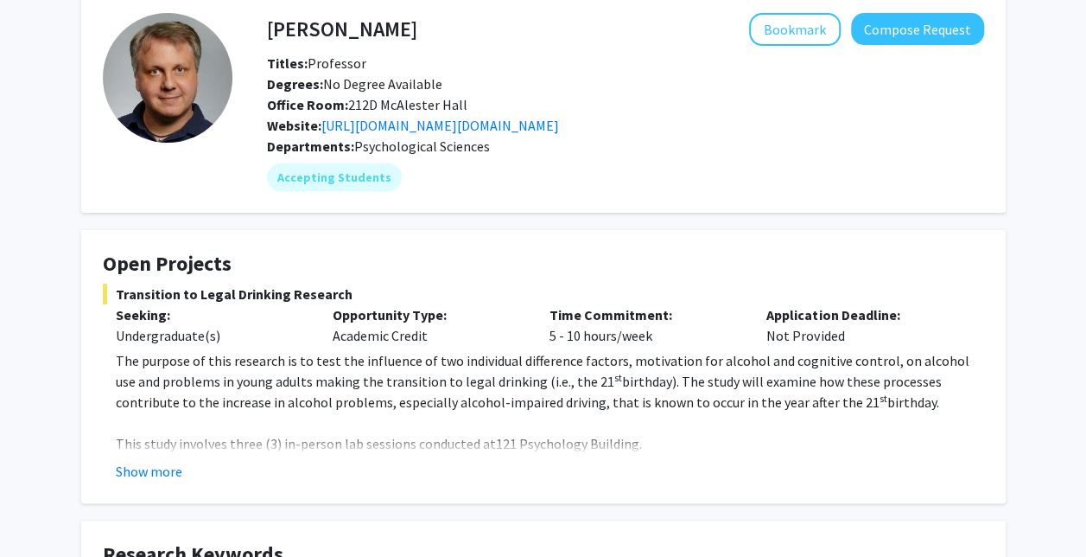
scroll to position [83, 0]
click at [352, 178] on mat-chip "Accepting Students" at bounding box center [334, 178] width 135 height 28
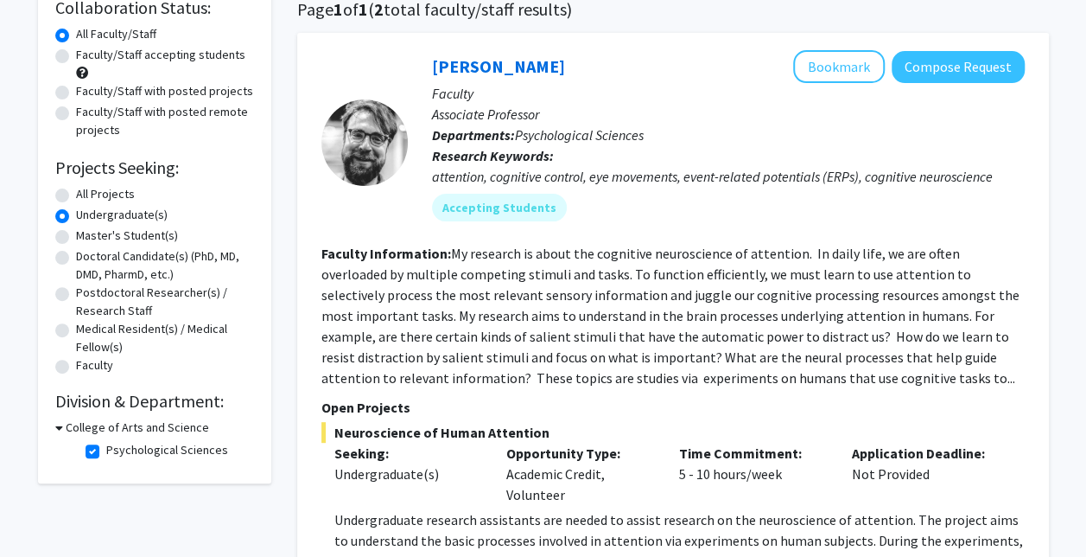
scroll to position [148, 0]
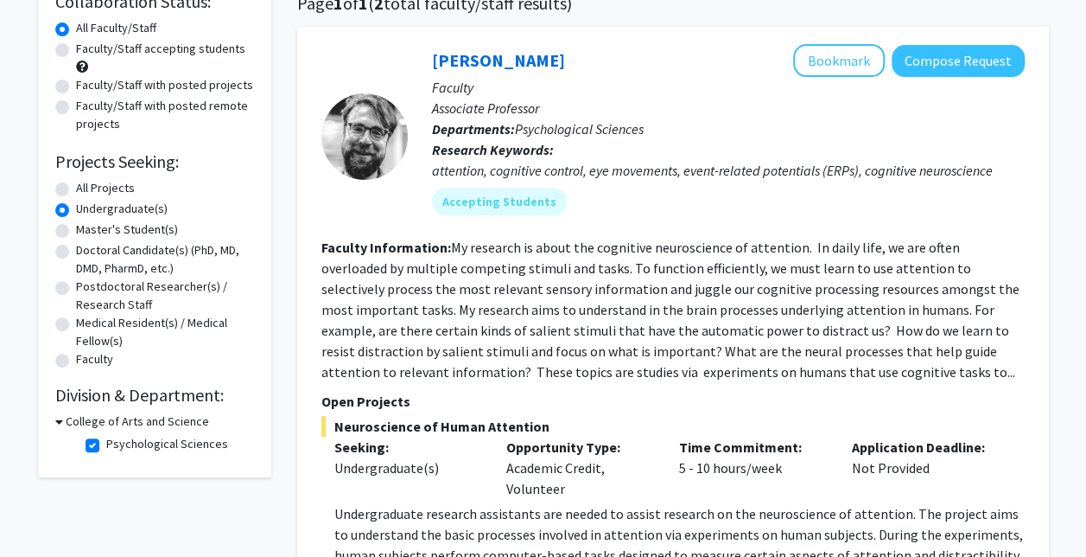
click at [76, 54] on label "Faculty/Staff accepting students" at bounding box center [160, 49] width 169 height 18
click at [76, 51] on input "Faculty/Staff accepting students" at bounding box center [81, 45] width 11 height 11
radio input "true"
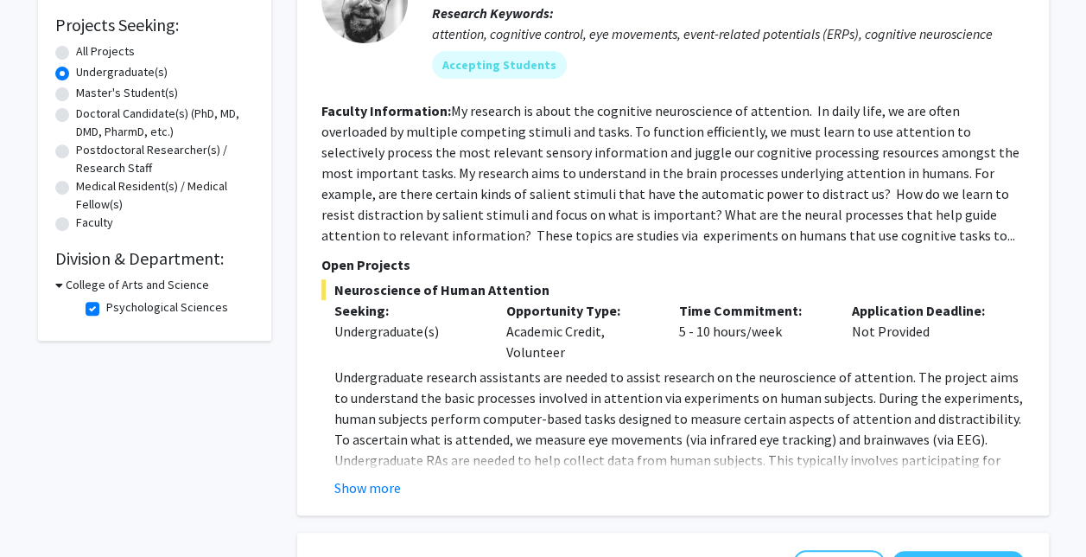
scroll to position [285, 0]
click at [174, 278] on h3 "College of Arts and Science" at bounding box center [137, 284] width 143 height 18
click at [174, 278] on h3 "College of Arts and Science" at bounding box center [133, 284] width 143 height 18
click at [84, 309] on fg-checkbox-list "Psychological Sciences Psychological Sciences" at bounding box center [167, 307] width 173 height 29
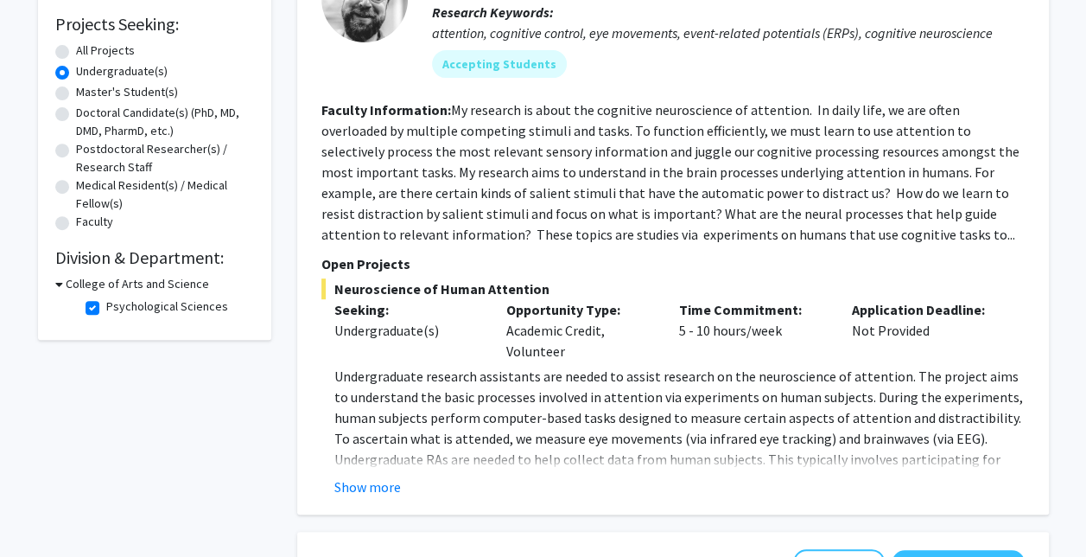
click at [106, 308] on label "Psychological Sciences" at bounding box center [167, 306] width 122 height 18
click at [106, 308] on input "Psychological Sciences" at bounding box center [111, 302] width 11 height 11
checkbox input "false"
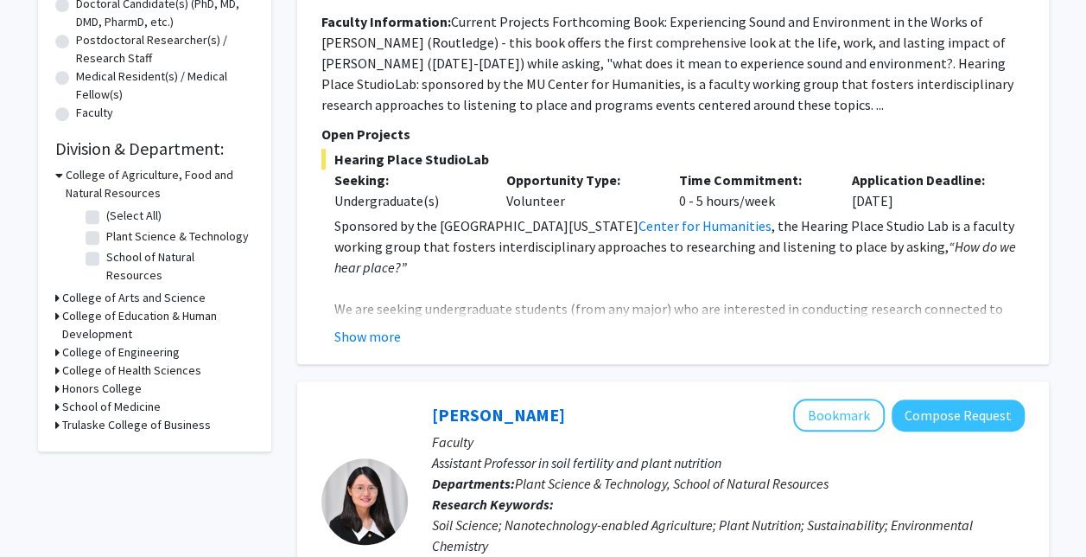
scroll to position [391, 0]
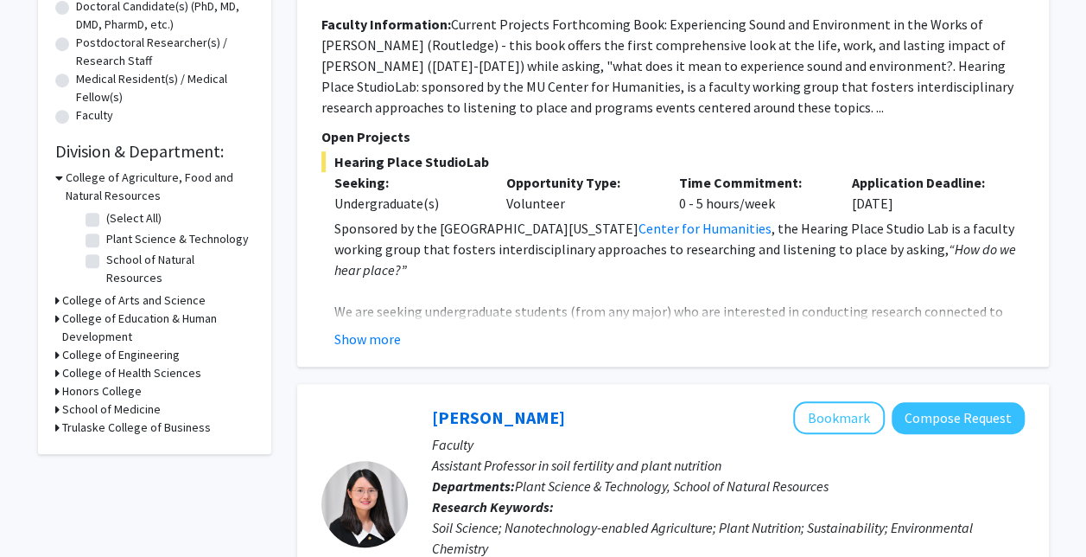
click at [117, 400] on h3 "School of Medicine" at bounding box center [111, 409] width 99 height 18
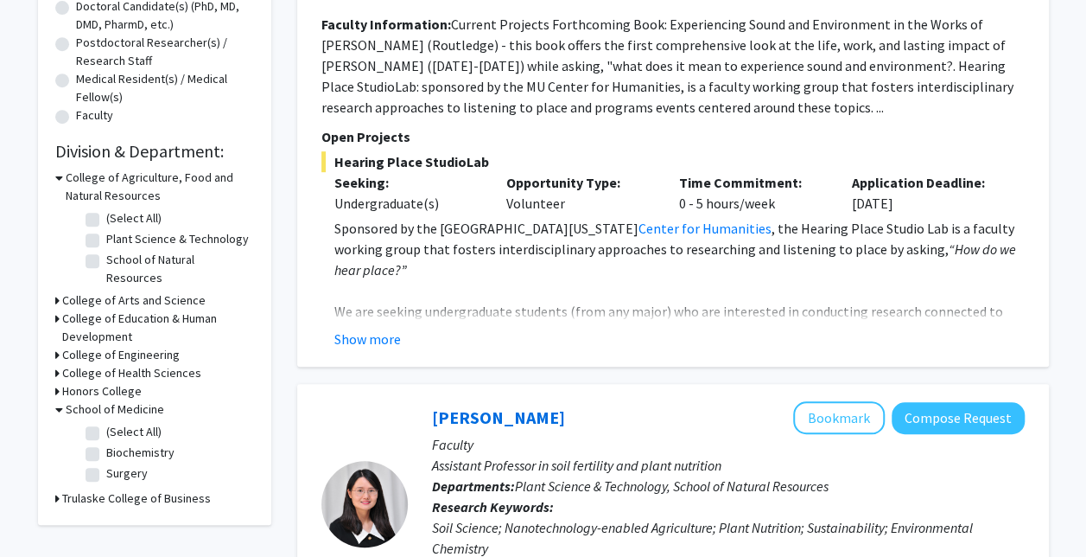
click at [117, 400] on h3 "School of Medicine" at bounding box center [115, 409] width 99 height 18
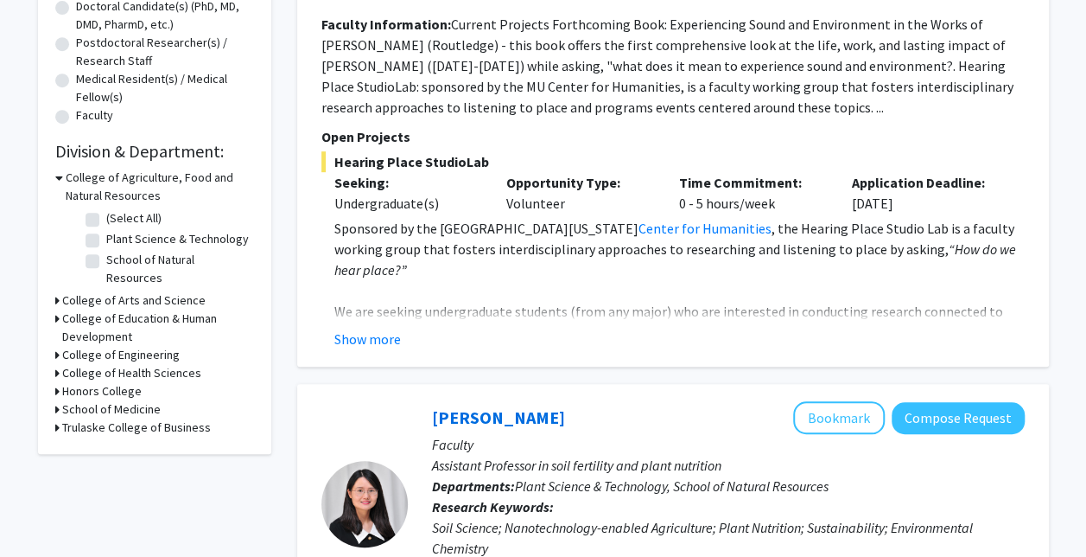
click at [114, 382] on h3 "Honors College" at bounding box center [102, 391] width 80 height 18
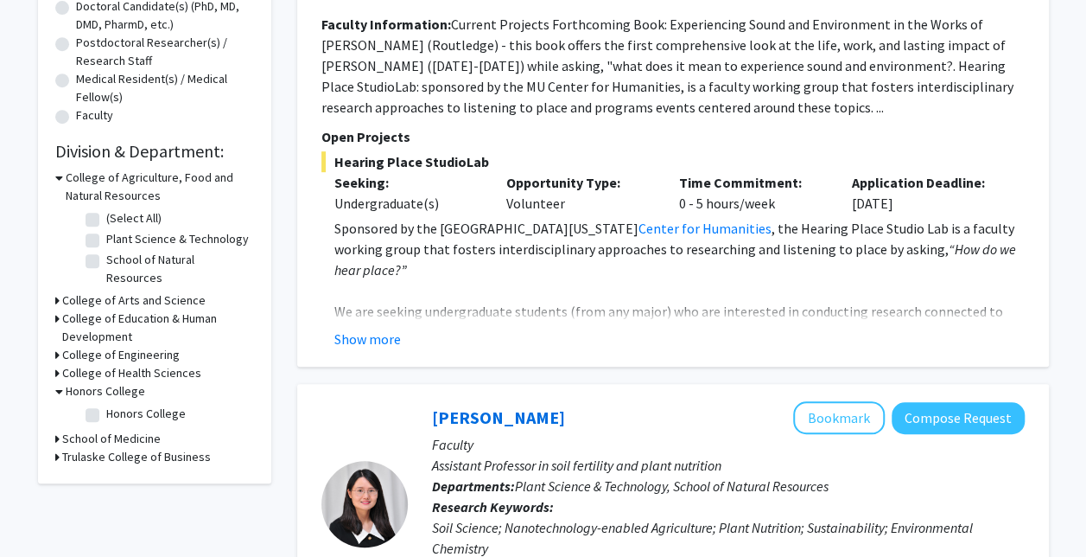
drag, startPoint x: 114, startPoint y: 370, endPoint x: 118, endPoint y: 360, distance: 10.4
click at [118, 364] on h3 "College of Health Sciences" at bounding box center [131, 373] width 139 height 18
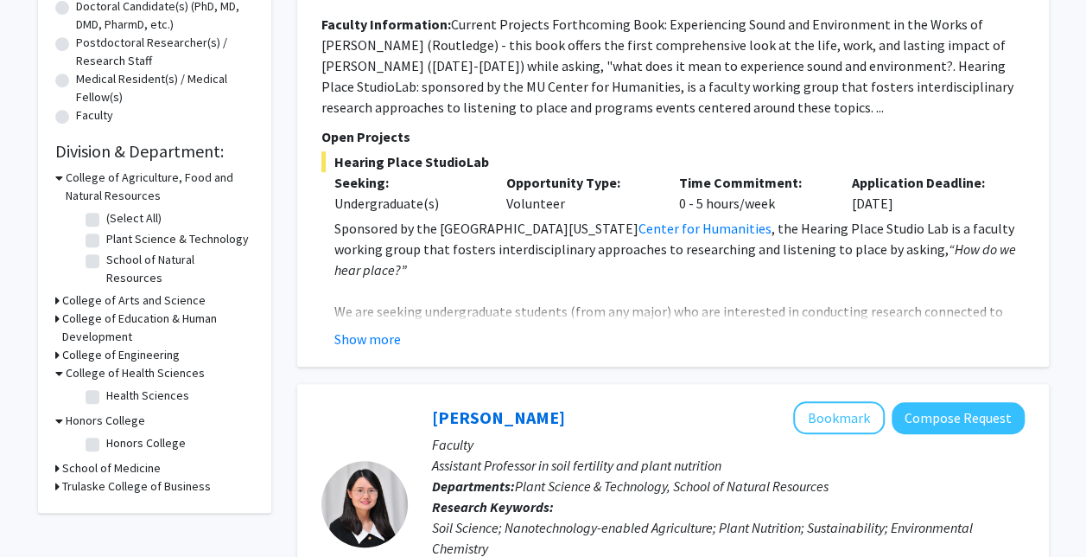
click at [118, 346] on h3 "College of Engineering" at bounding box center [121, 355] width 118 height 18
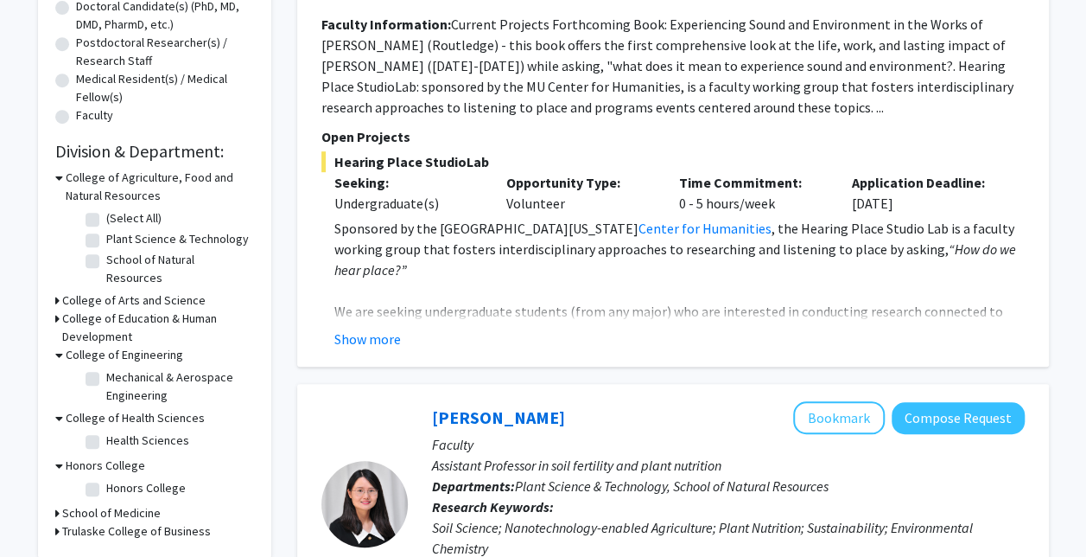
click at [107, 315] on h3 "College of Education & Human Development" at bounding box center [158, 327] width 192 height 36
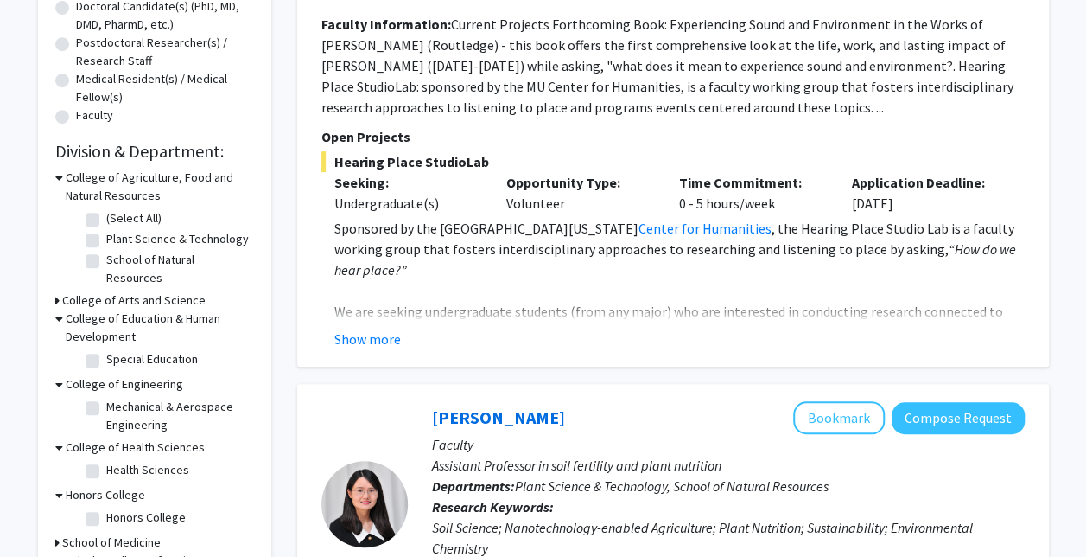
click at [129, 350] on label "Special Education" at bounding box center [152, 359] width 92 height 18
click at [118, 350] on input "Special Education" at bounding box center [111, 355] width 11 height 11
checkbox input "true"
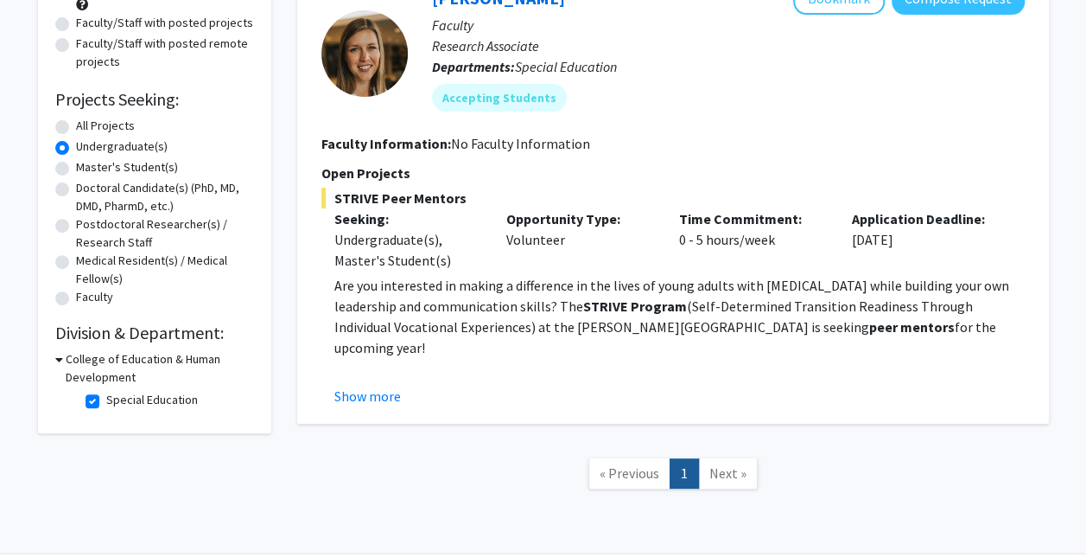
scroll to position [211, 0]
click at [384, 392] on button "Show more" at bounding box center [367, 395] width 67 height 21
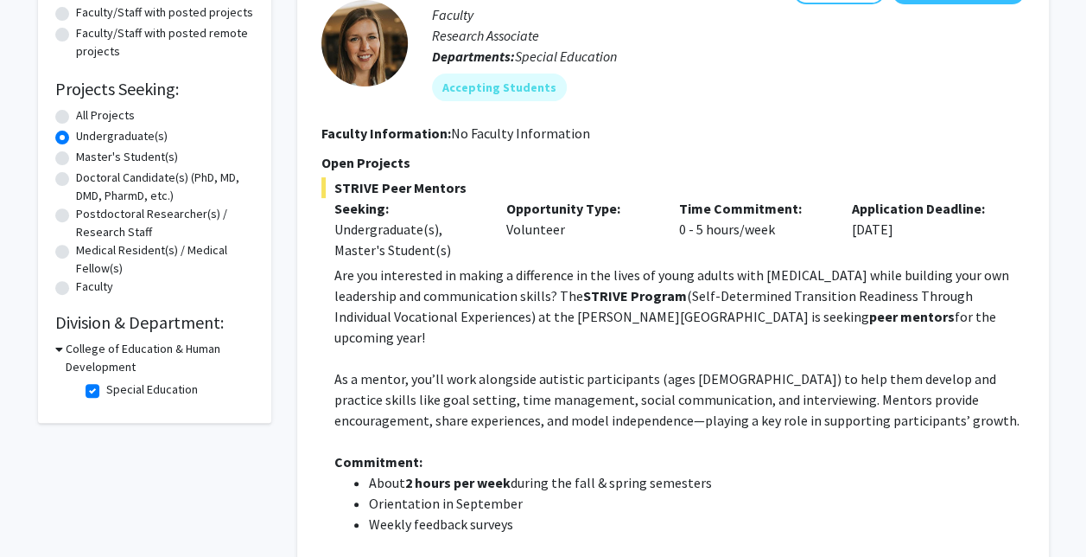
scroll to position [219, 0]
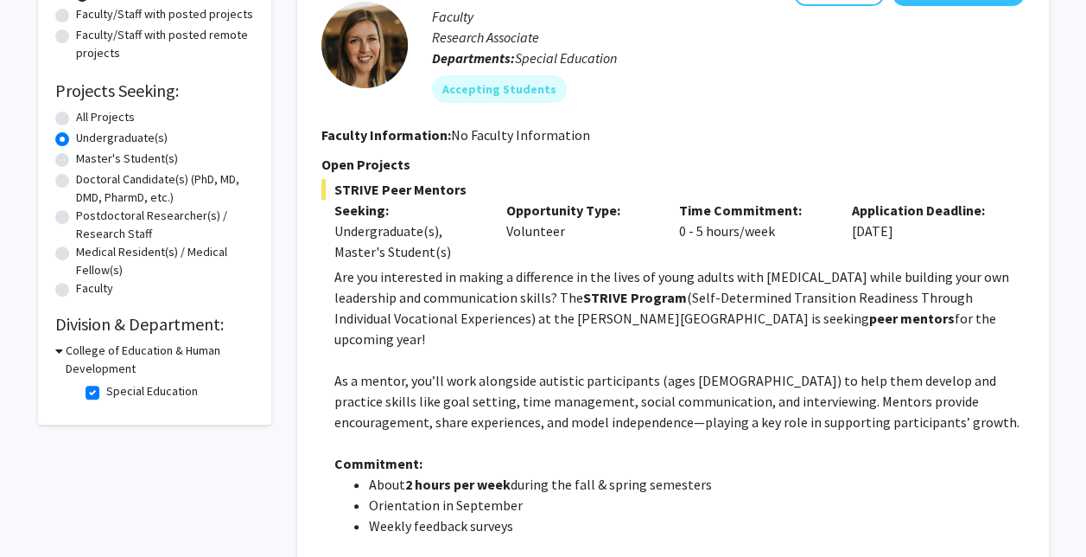
click at [130, 359] on h3 "College of Education & Human Development" at bounding box center [160, 359] width 188 height 36
click at [109, 341] on h3 "College of Education & Human Development" at bounding box center [158, 359] width 192 height 36
click at [106, 391] on label "Special Education" at bounding box center [152, 391] width 92 height 18
click at [106, 391] on input "Special Education" at bounding box center [111, 387] width 11 height 11
checkbox input "false"
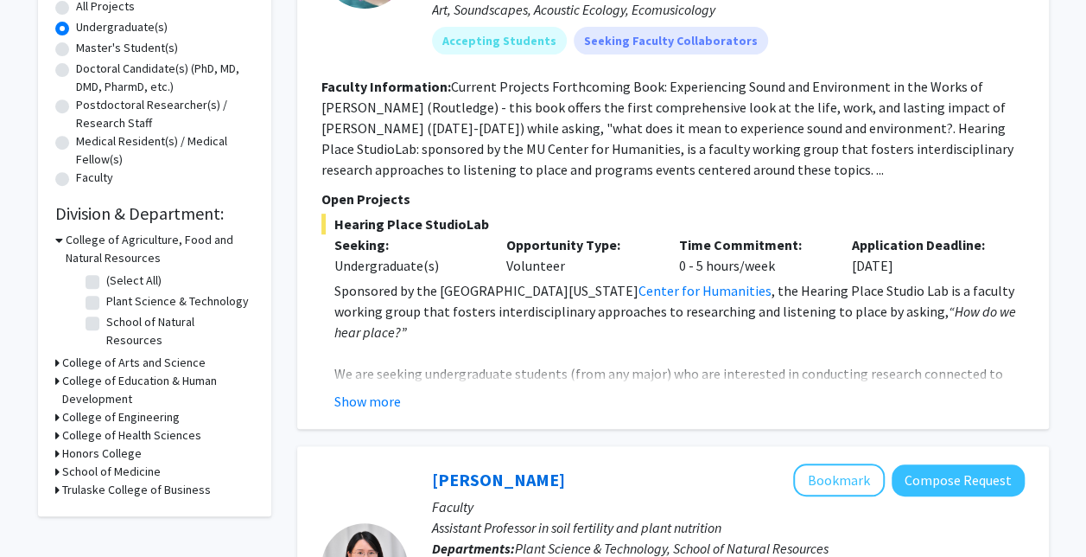
scroll to position [342, 0]
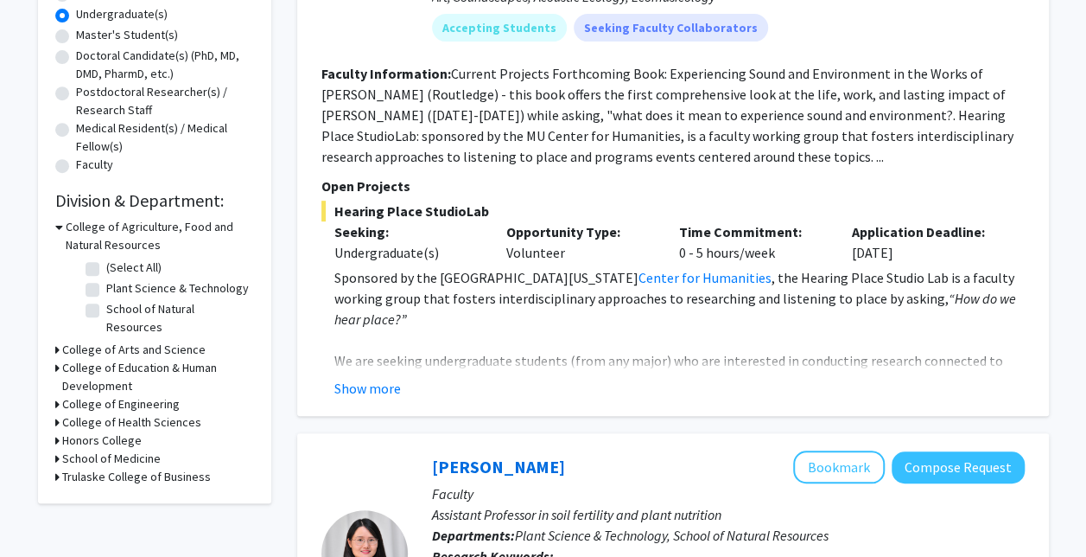
click at [143, 340] on h3 "College of Arts and Science" at bounding box center [133, 349] width 143 height 18
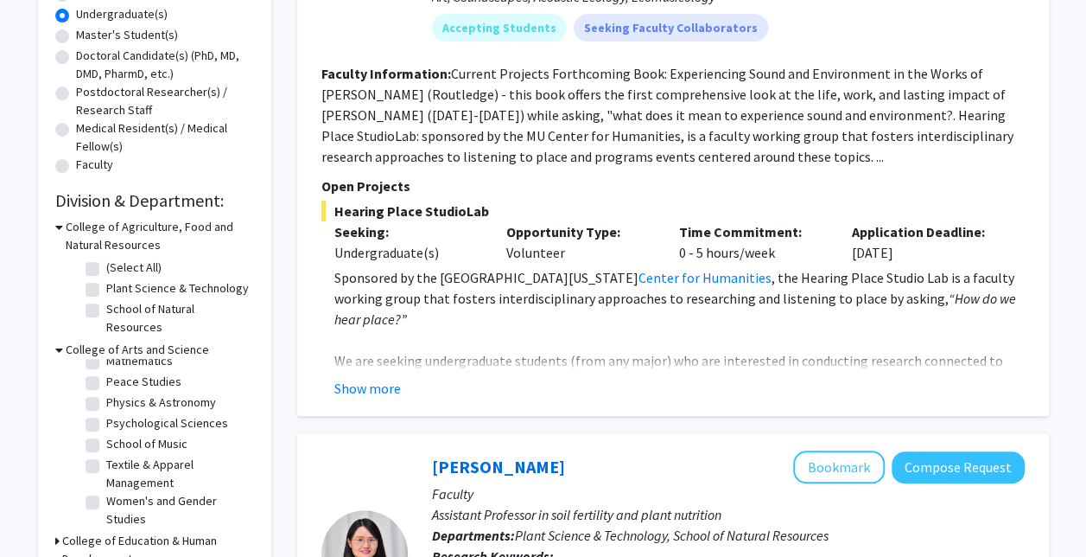
scroll to position [95, 0]
click at [124, 413] on label "Psychological Sciences" at bounding box center [167, 422] width 122 height 18
click at [118, 413] on input "Psychological Sciences" at bounding box center [111, 418] width 11 height 11
checkbox input "true"
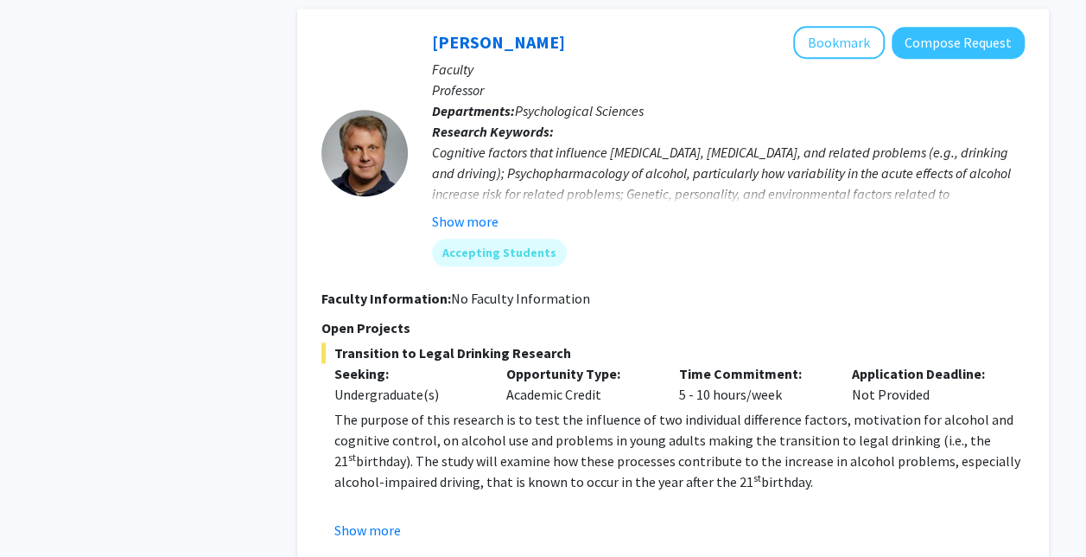
scroll to position [802, 0]
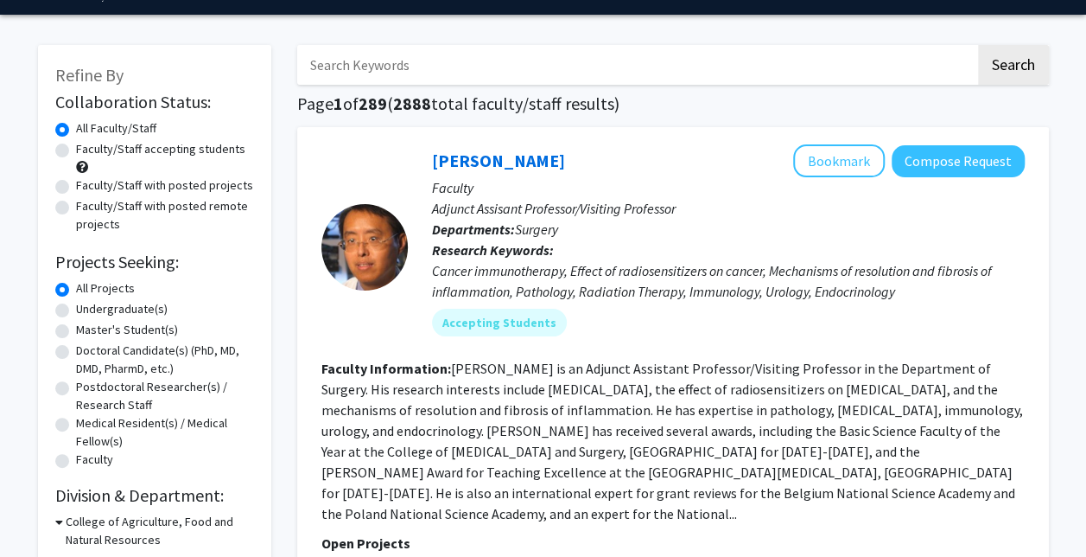
scroll to position [48, 0]
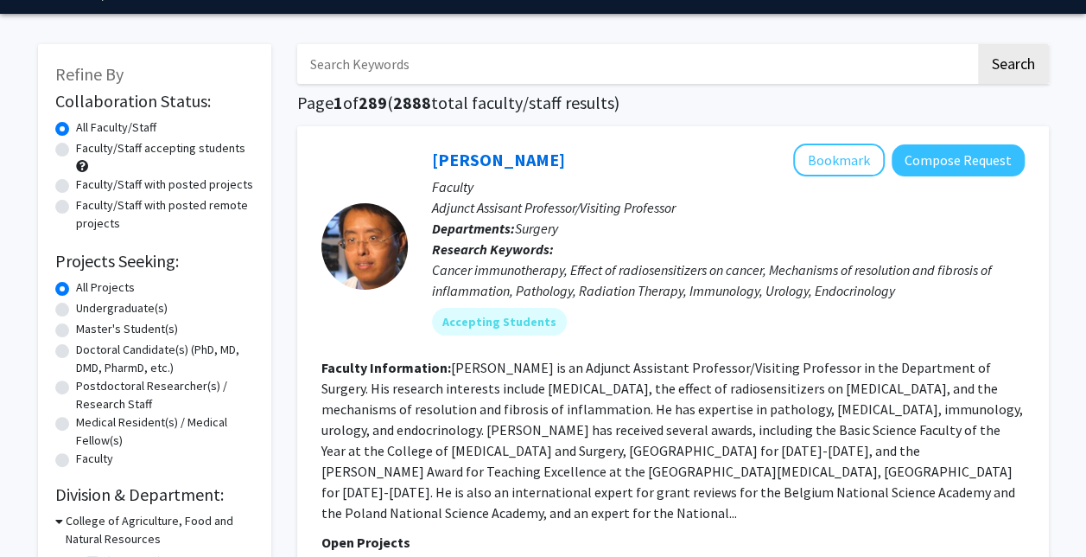
click at [173, 150] on label "Faculty/Staff accepting students" at bounding box center [160, 148] width 169 height 18
click at [87, 150] on input "Faculty/Staff accepting students" at bounding box center [81, 144] width 11 height 11
radio input "true"
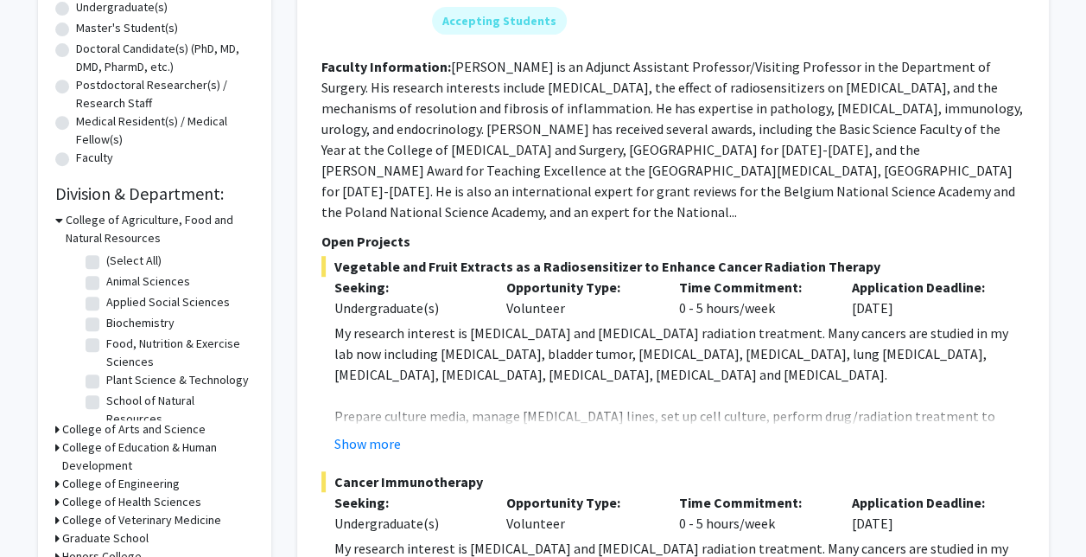
scroll to position [385, 0]
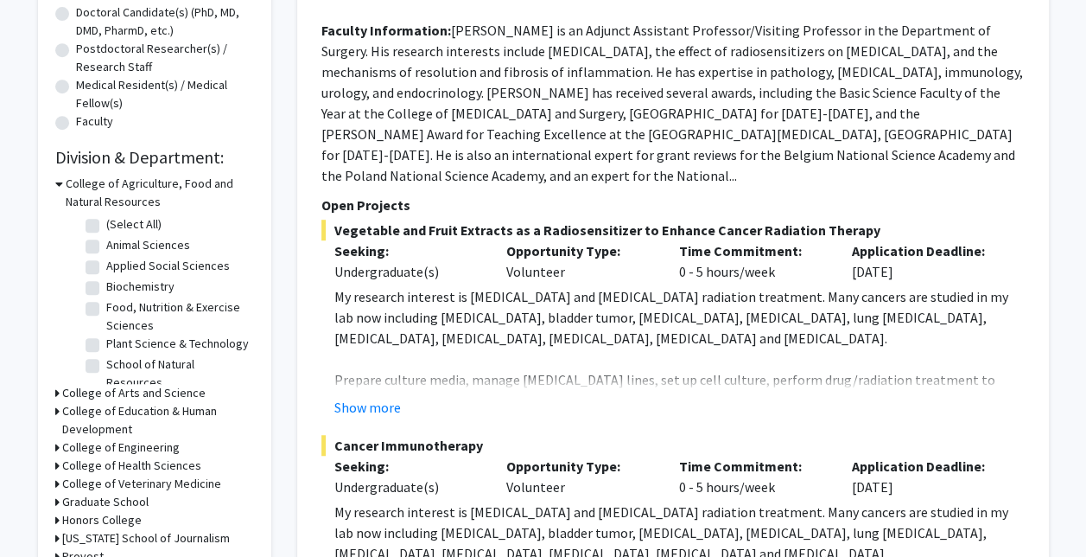
click at [99, 385] on h3 "College of Arts and Science" at bounding box center [133, 393] width 143 height 18
